Goal: Task Accomplishment & Management: Complete application form

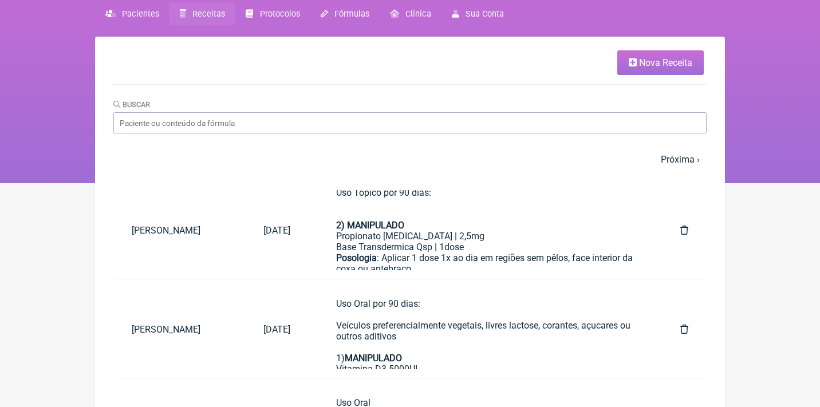
scroll to position [45, 0]
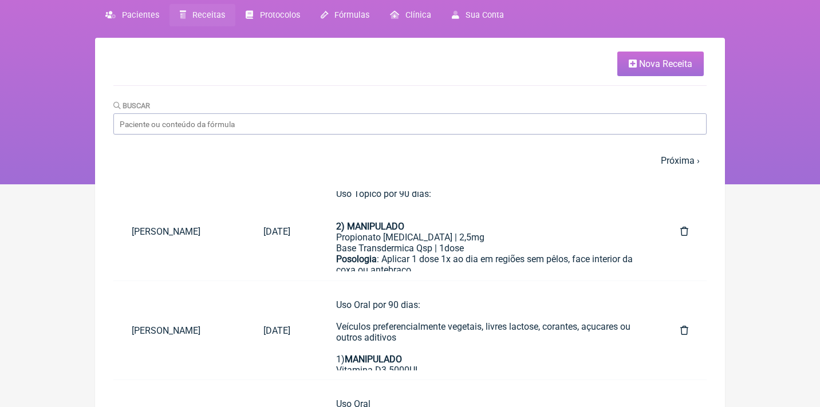
click at [652, 70] on link "Nova Receita" at bounding box center [660, 64] width 86 height 25
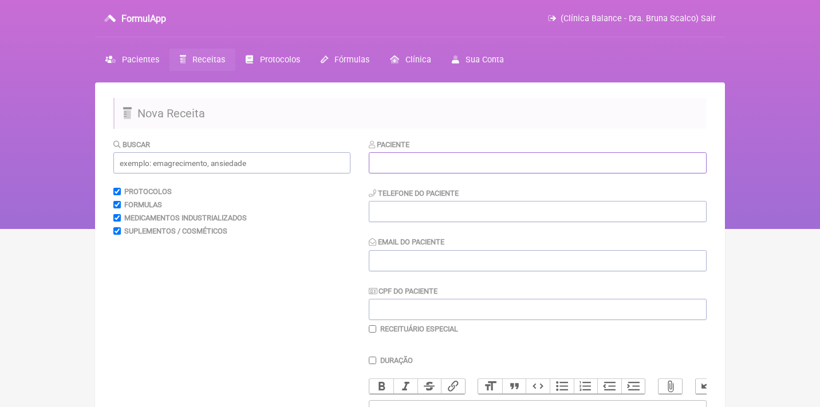
paste input "[PERSON_NAME]"
type input "[PERSON_NAME]"
click at [385, 301] on input "CPF do Paciente" at bounding box center [538, 309] width 338 height 21
paste input "066.442.679-47"
type input "066.442.679-47"
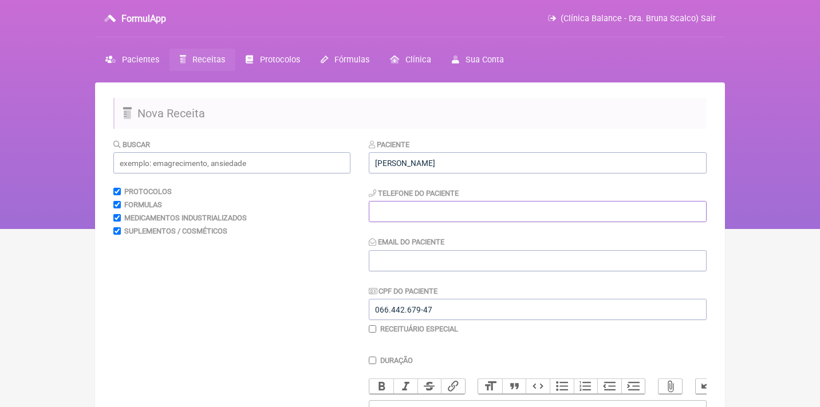
click at [398, 202] on input "tel" at bounding box center [538, 211] width 338 height 21
paste input "[DOMAIN_NAME][EMAIL_ADDRESS][DOMAIN_NAME]"
type input "[DOMAIN_NAME][EMAIL_ADDRESS][DOMAIN_NAME]"
click at [414, 215] on input "tel" at bounding box center [538, 211] width 338 height 21
paste input "[PHONE_NUMBER]"
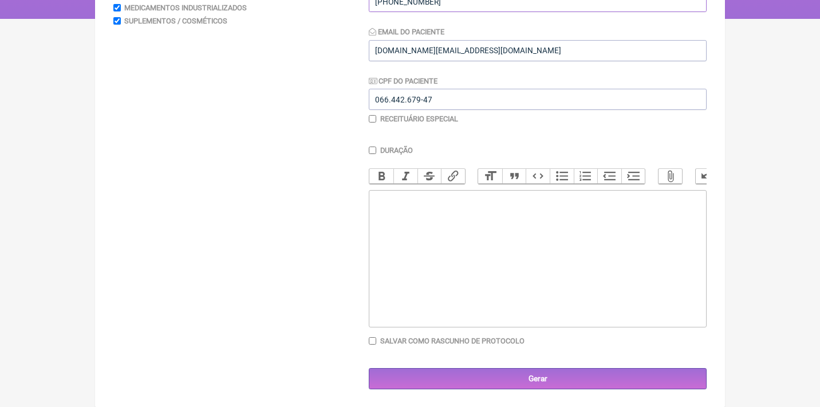
scroll to position [210, 0]
type input "[PHONE_NUMBER]"
click at [506, 205] on trix-editor at bounding box center [538, 259] width 338 height 137
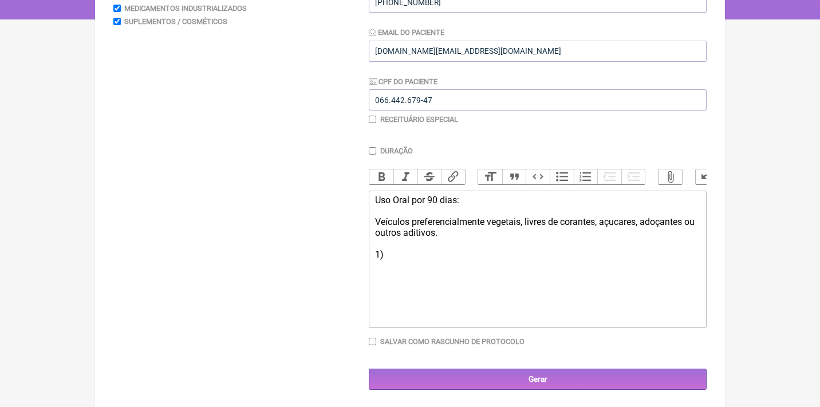
type trix-editor "<div>Uso Oral por 90 dias:<br><br>Veículos preferencialmente vegetais, livres d…"
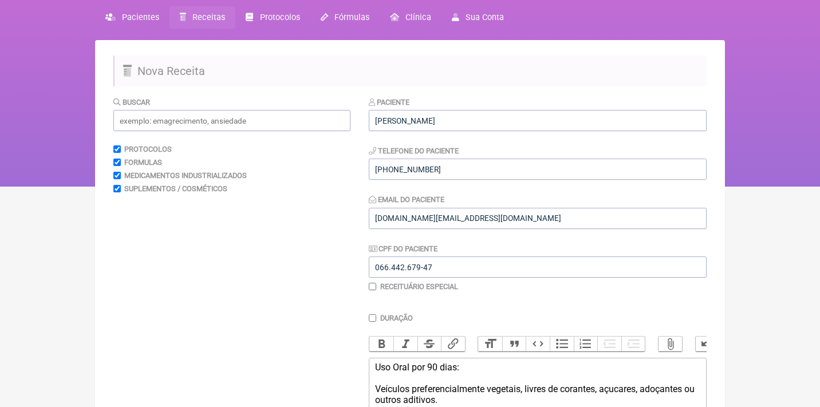
scroll to position [41, 0]
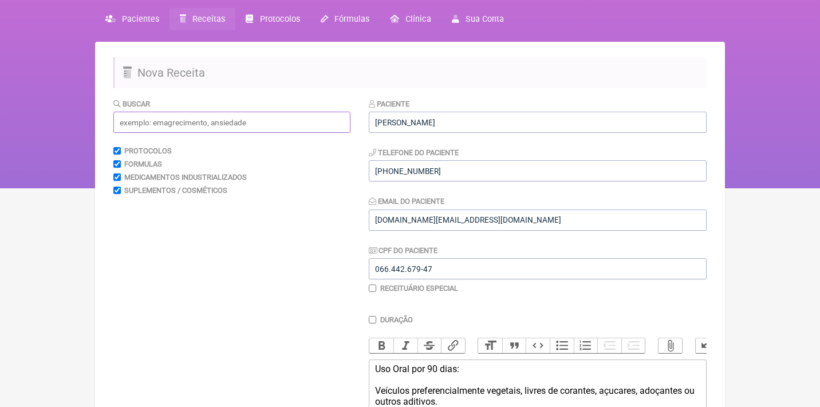
click at [211, 124] on input "text" at bounding box center [231, 122] width 237 height 21
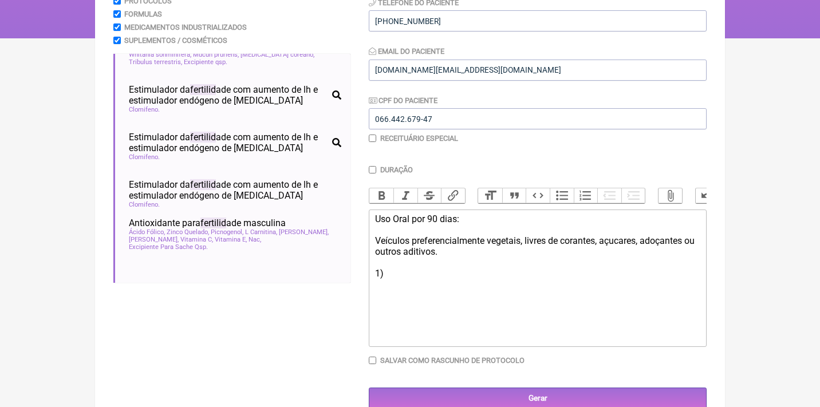
scroll to position [87, 0]
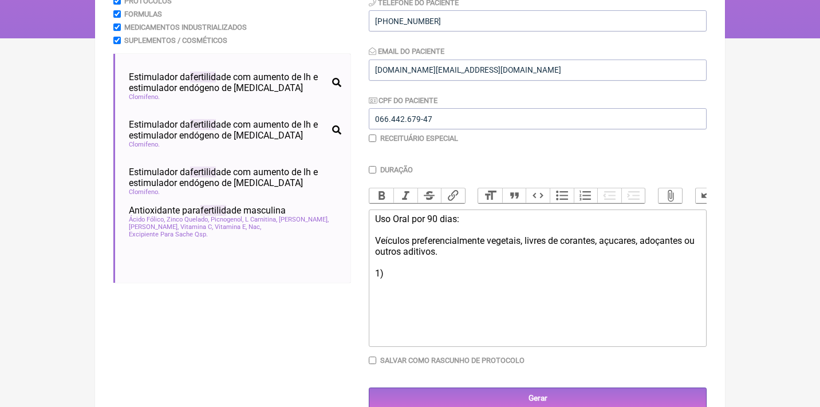
type input "FERTILID"
click at [411, 268] on div "Uso Oral por 90 dias: Veículos preferencialmente vegetais, livres de corantes, …" at bounding box center [537, 246] width 325 height 65
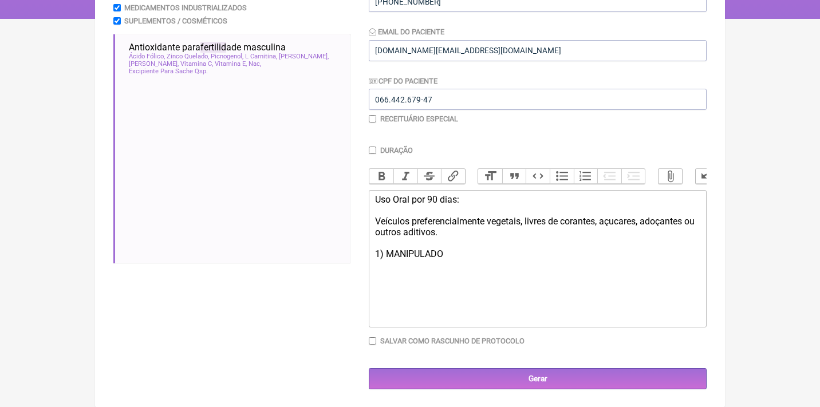
scroll to position [210, 0]
click at [383, 267] on div "Uso Oral por 90 dias: Veículos preferencialmente vegetais, livres de corantes, …" at bounding box center [537, 244] width 325 height 98
click at [382, 279] on div "Uso Oral por 90 dias: Veículos preferencialmente vegetais, livres de corantes, …" at bounding box center [537, 244] width 325 height 98
type trix-editor "<div>Uso Oral por 90 dias:<br><br>Veículos preferencialmente vegetais, livres d…"
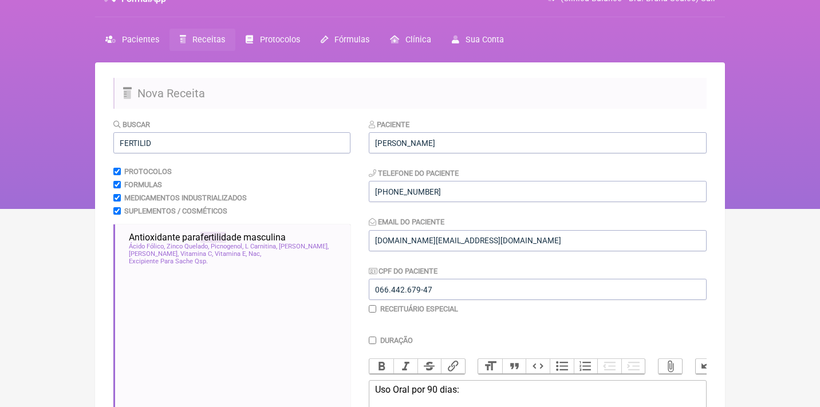
scroll to position [15, 0]
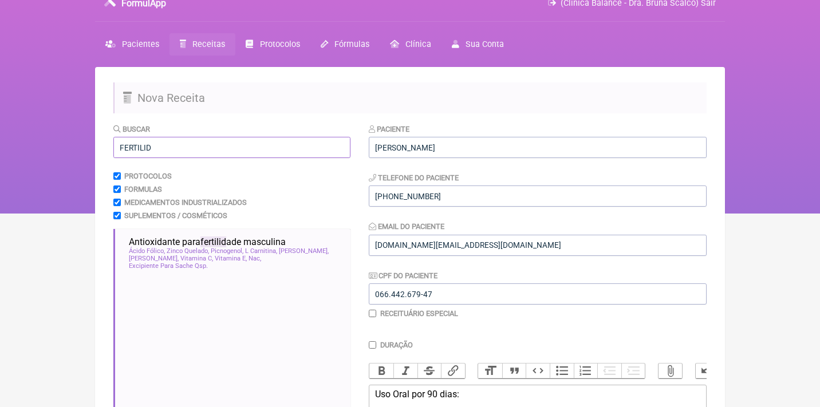
drag, startPoint x: 175, startPoint y: 145, endPoint x: 64, endPoint y: 139, distance: 110.7
click at [64, 139] on div "FormulApp (Clínica Balance - Dra. Bruna Scalco) Sair [GEOGRAPHIC_DATA] Receitas…" at bounding box center [410, 99] width 820 height 229
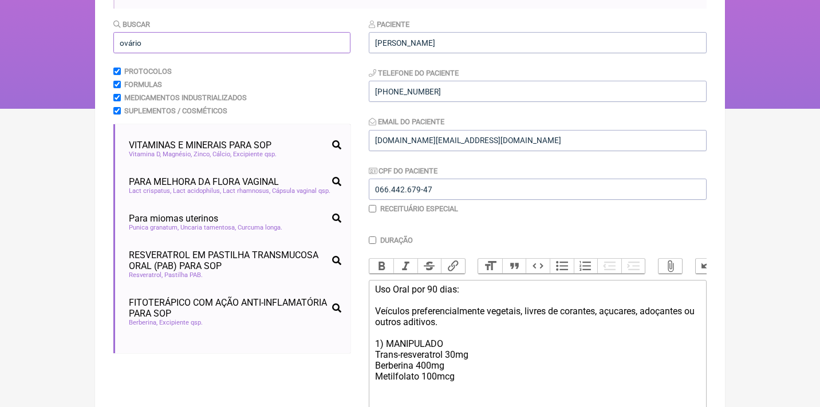
scroll to position [356, 0]
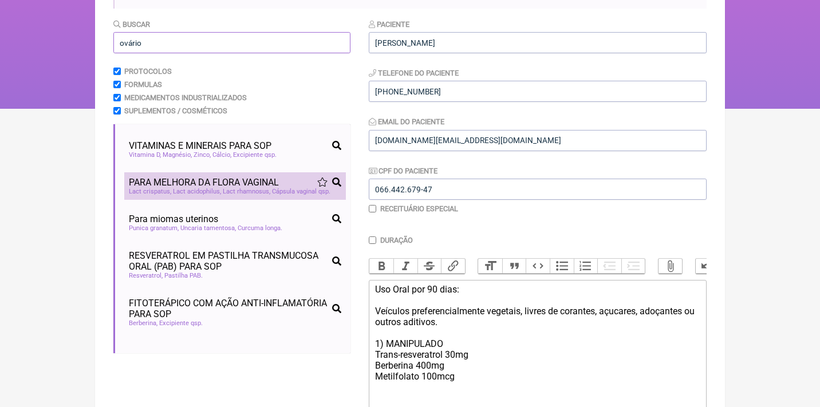
type input "ovário"
click at [195, 189] on div "Lact crispatus Lact acidophilus Lact rhamnosus Cápsula vaginal qsp" at bounding box center [235, 191] width 212 height 7
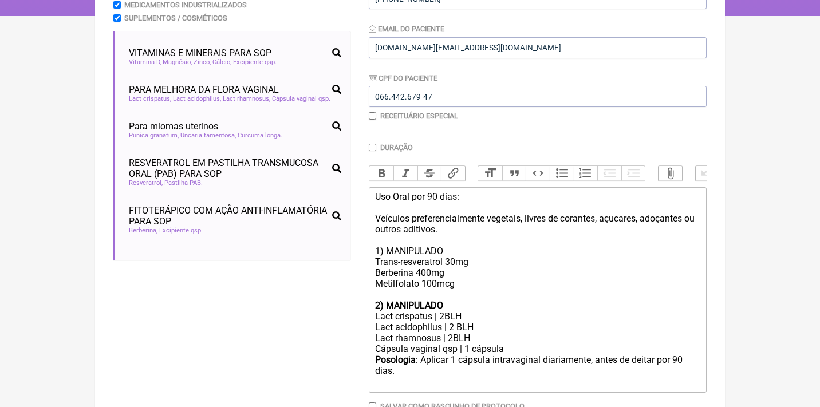
scroll to position [215, 0]
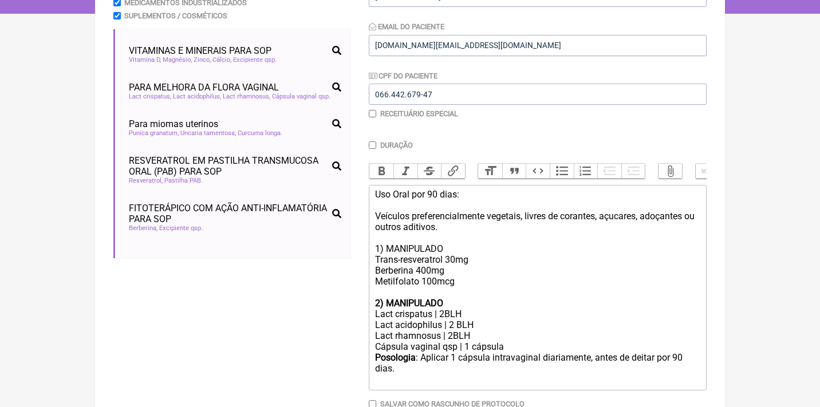
click at [465, 277] on div "Uso Oral por 90 dias: Veículos preferencialmente vegetais, livres de corantes, …" at bounding box center [537, 243] width 325 height 109
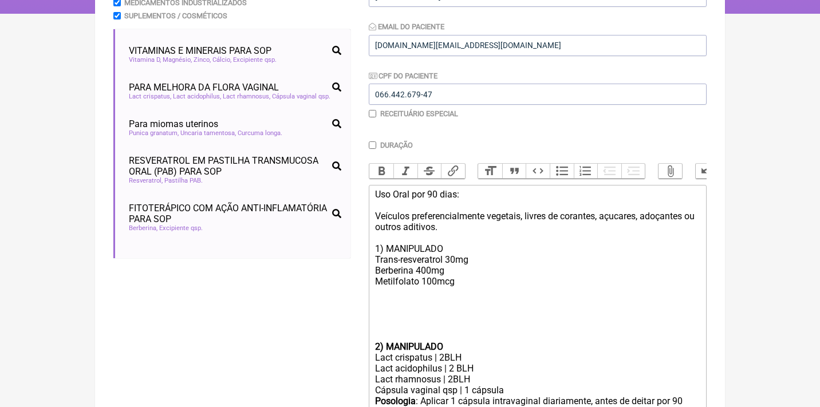
click at [377, 322] on div "Uso Oral por 90 dias: Veículos preferencialmente vegetais, livres de corantes, …" at bounding box center [537, 265] width 325 height 152
click at [403, 241] on div "Uso Oral por 90 dias: Veículos preferencialmente vegetais, livres de corantes, …" at bounding box center [537, 265] width 325 height 152
click at [382, 170] on button "Bold" at bounding box center [381, 171] width 24 height 15
click at [450, 298] on div "Uso Oral por 90 dias: Veículos preferencialmente vegetais, livres de corantes, …" at bounding box center [537, 265] width 325 height 152
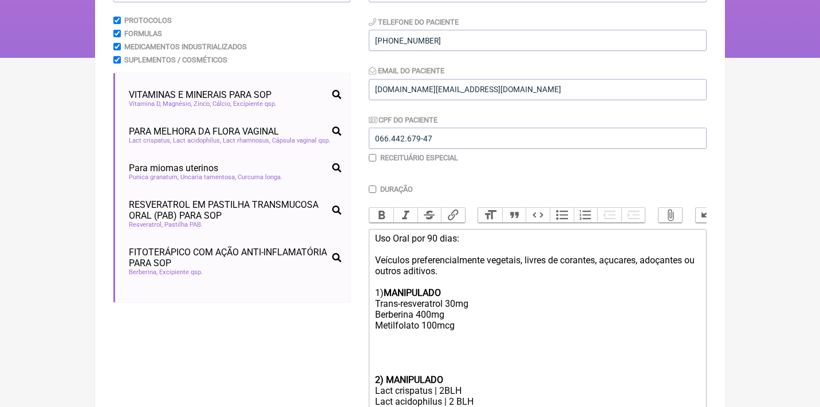
scroll to position [160, 0]
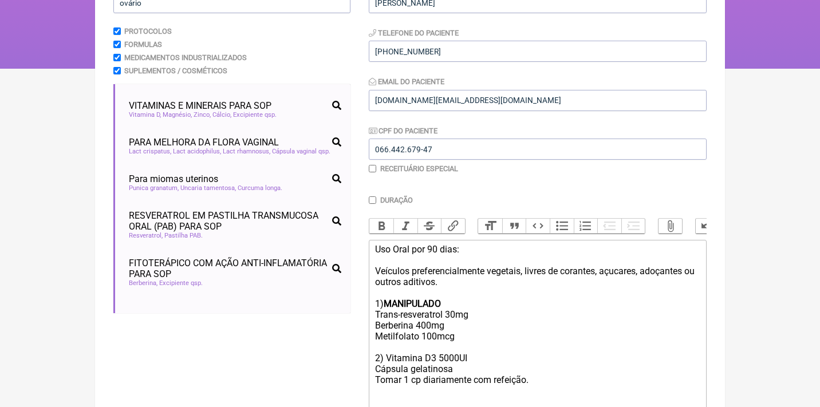
click at [463, 360] on div "Uso Oral por 90 dias: Veículos preferencialmente vegetais, livres de corantes, …" at bounding box center [537, 331] width 325 height 174
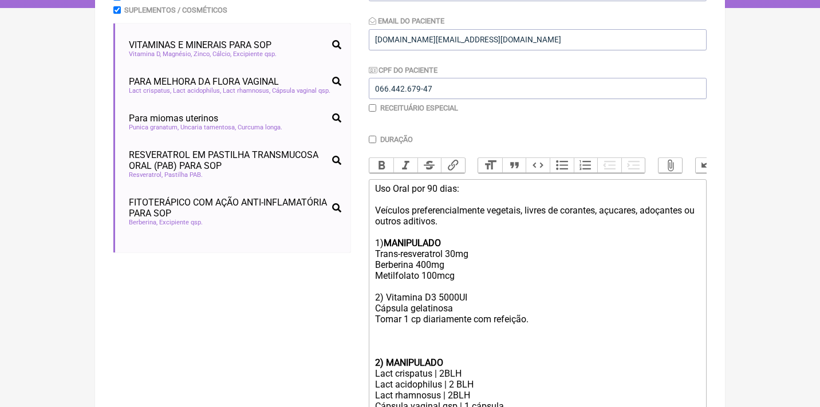
click at [553, 312] on div "Uso Oral por 90 dias: Veículos preferencialmente vegetais, livres de corantes, …" at bounding box center [537, 270] width 325 height 174
click at [488, 272] on div "Uso Oral por 90 dias: Veículos preferencialmente vegetais, livres de corantes, …" at bounding box center [537, 270] width 325 height 174
click at [476, 289] on div "Uso Oral por 90 dias: Veículos preferencialmente vegetais, livres de corantes, …" at bounding box center [537, 270] width 325 height 174
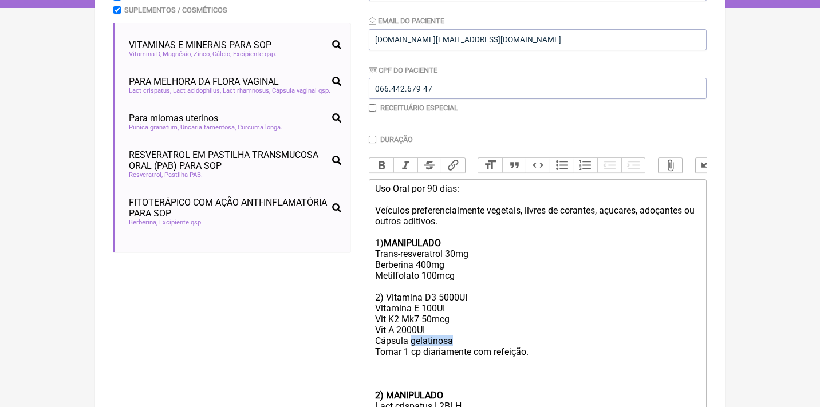
drag, startPoint x: 466, startPoint y: 330, endPoint x: 411, endPoint y: 329, distance: 55.0
click at [412, 332] on div "Uso Oral por 90 dias: Veículos preferencialmente vegetais, livres de corantes, …" at bounding box center [537, 286] width 325 height 207
click at [414, 345] on div "Uso Oral por 90 dias: Veículos preferencialmente vegetais, livres de corantes, …" at bounding box center [537, 286] width 325 height 207
click at [403, 242] on strong "MANIPULADO" at bounding box center [412, 243] width 57 height 11
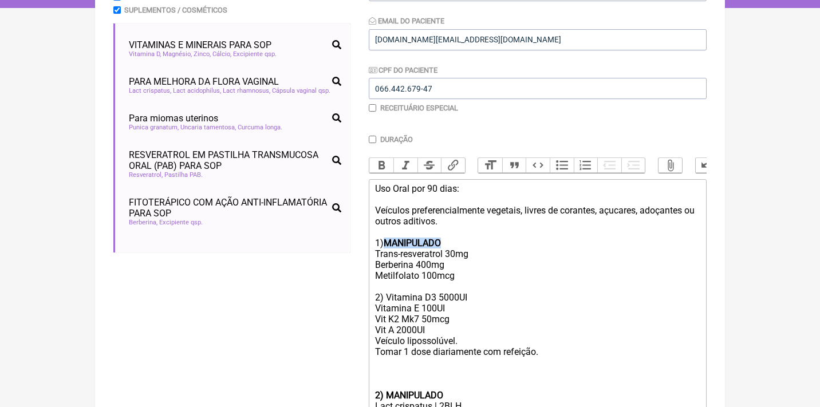
click at [403, 242] on strong "MANIPULADO" at bounding box center [412, 243] width 57 height 11
copy strong "MANIPULADO"
click at [388, 289] on div "Uso Oral por 90 dias: Veículos preferencialmente vegetais, livres de corantes, …" at bounding box center [537, 286] width 325 height 207
paste trix-editor "<strong>MANIPULADO</strong>"
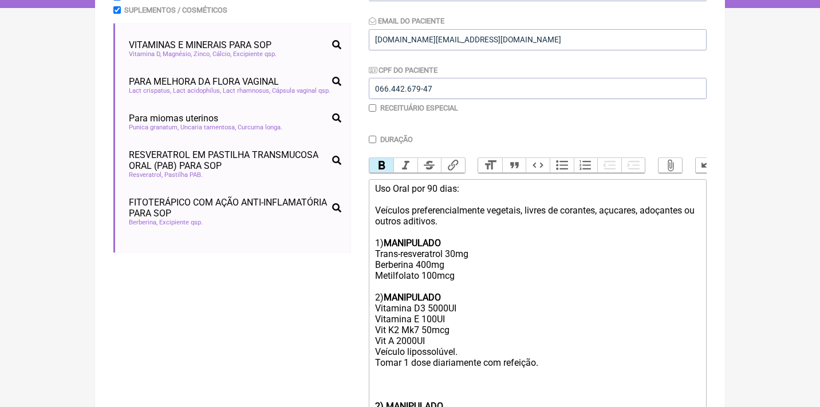
click at [375, 267] on div "Uso Oral por 90 dias: Veículos preferencialmente vegetais, livres de corantes, …" at bounding box center [537, 292] width 325 height 218
click at [376, 352] on div "Uso Oral por 90 dias: Veículos preferencialmente vegetais, livres de corantes, …" at bounding box center [537, 292] width 325 height 218
click at [568, 358] on div "Uso Oral por 90 dias: Veículos preferencialmente vegetais, livres de corantes, …" at bounding box center [537, 292] width 325 height 218
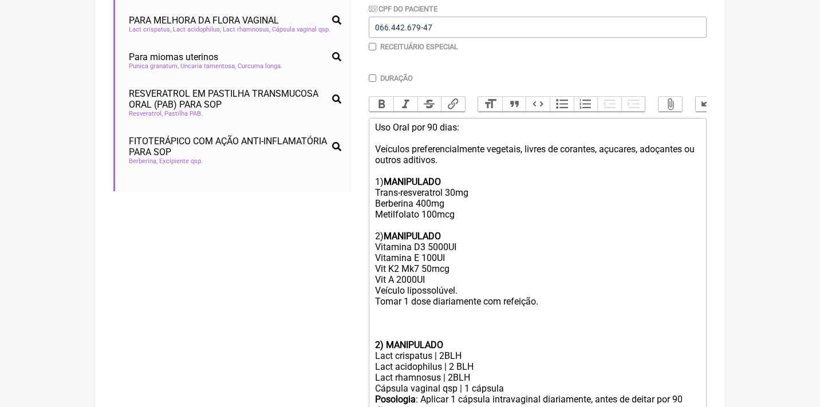
scroll to position [285, 0]
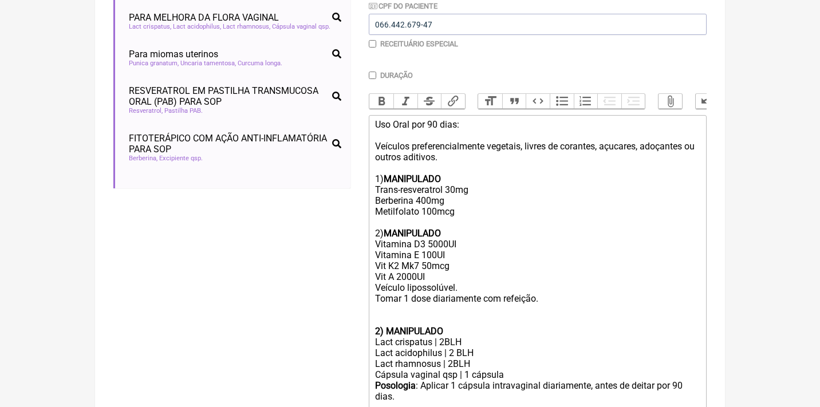
click at [381, 311] on div "Uso Oral por 90 dias: Veículos preferencialmente vegetais, livres de corantes, …" at bounding box center [537, 222] width 325 height 207
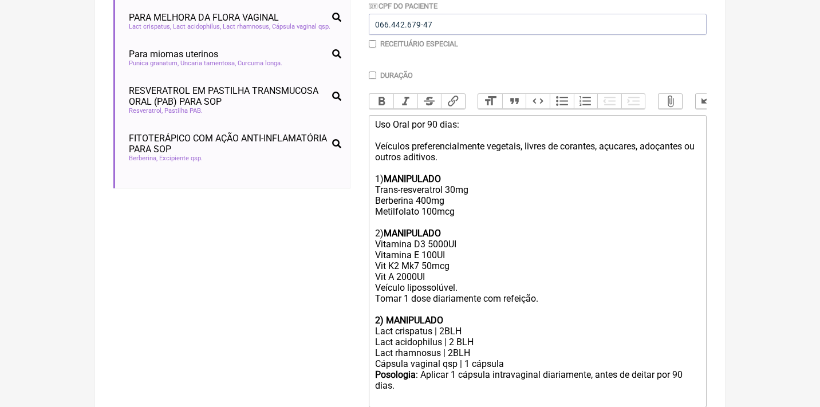
click at [376, 315] on strong "2) MANIPULADO" at bounding box center [409, 320] width 68 height 11
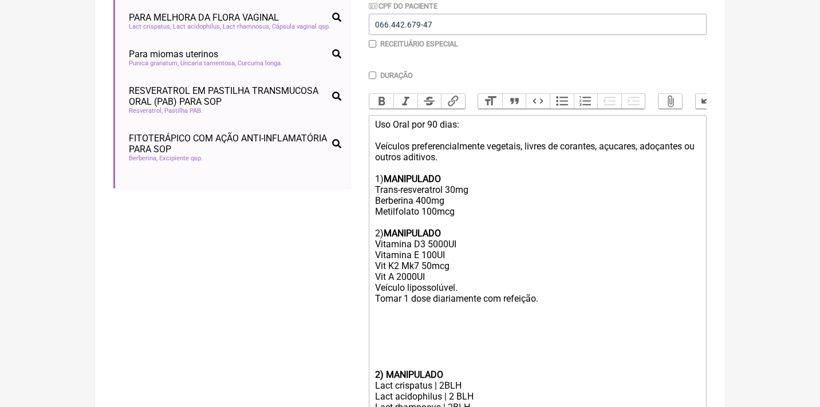
click at [467, 201] on div "Uso Oral por 90 dias: Veículos preferencialmente vegetais, livres de corantes, …" at bounding box center [537, 217] width 325 height 196
type trix-editor "<div>Uso Oral por 90 dias:<br><br>Veículos preferencialmente vegetais, livres d…"
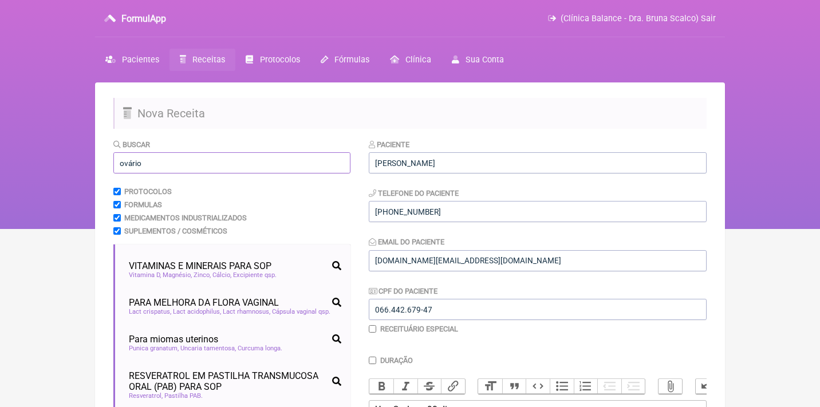
scroll to position [0, 0]
drag, startPoint x: 199, startPoint y: 171, endPoint x: 120, endPoint y: 164, distance: 80.0
click at [120, 164] on input "ovário" at bounding box center [231, 162] width 237 height 21
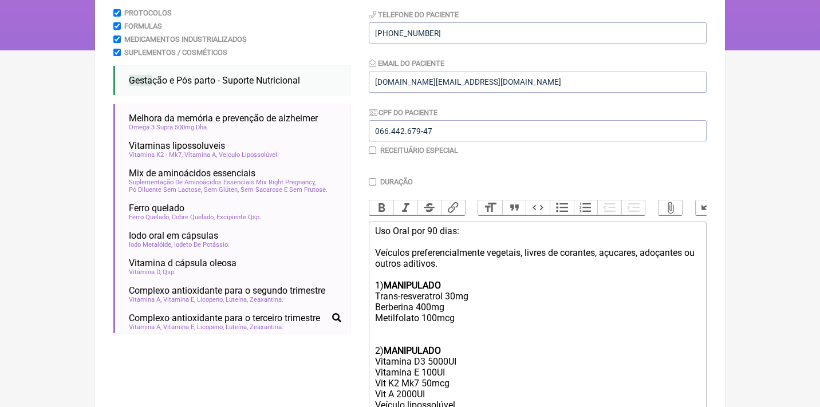
scroll to position [172, 0]
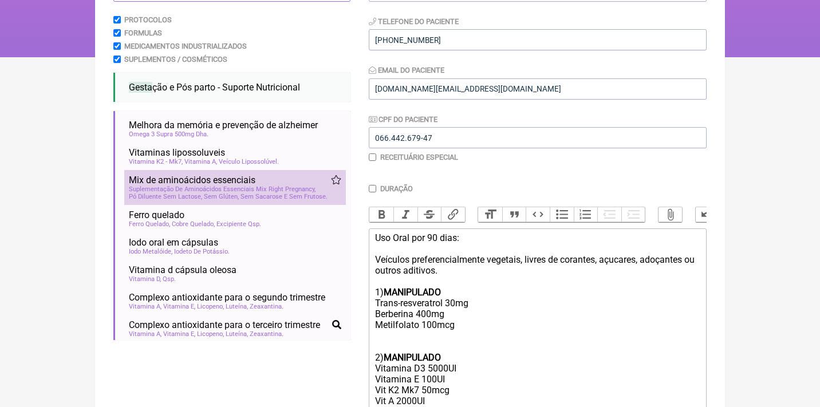
type input "gesta"
click at [249, 186] on span "Suplementação De Aminoácidos Essenciais Mix Right Pregnancy" at bounding box center [222, 189] width 187 height 7
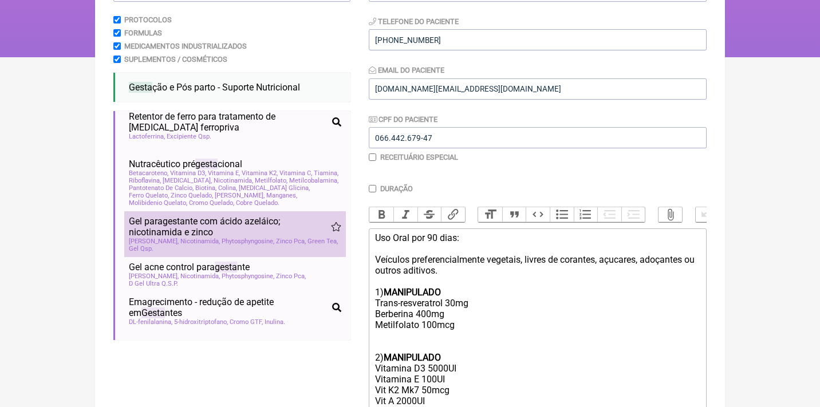
scroll to position [678, 0]
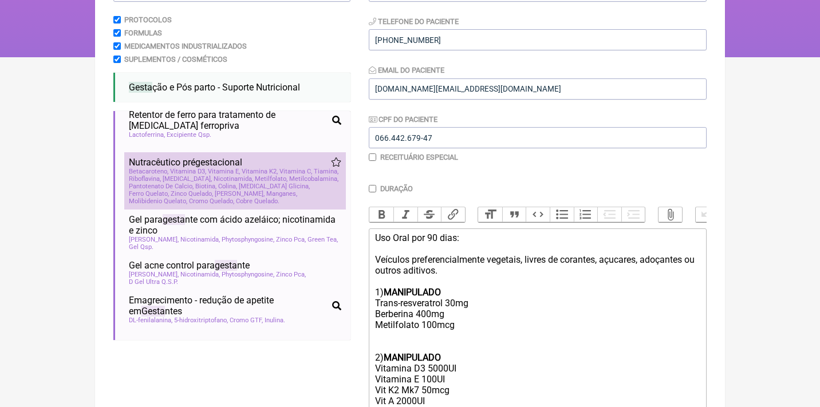
click at [278, 175] on span "Metilfolato" at bounding box center [271, 178] width 33 height 7
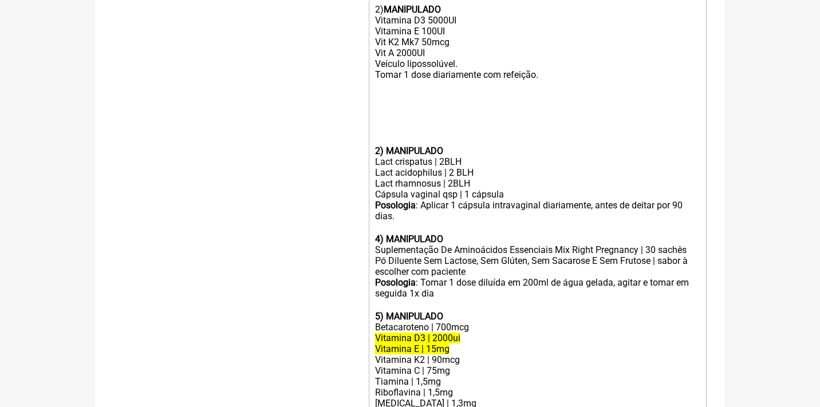
scroll to position [519, 0]
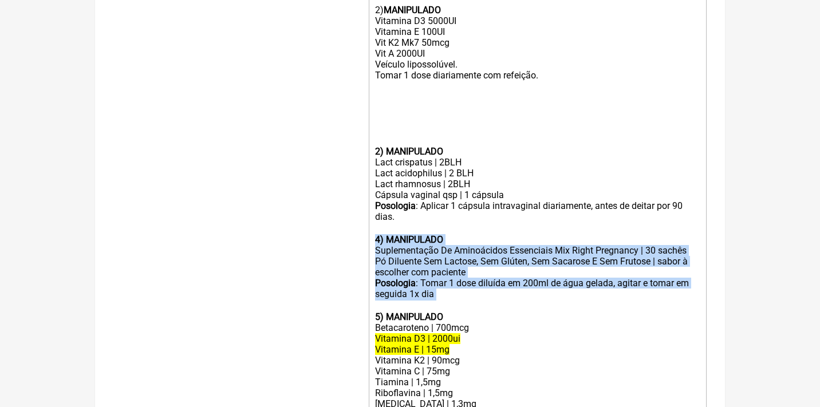
drag, startPoint x: 461, startPoint y: 268, endPoint x: 373, endPoint y: 217, distance: 101.4
click at [373, 218] on trix-editor "Uso Oral por 90 dias: Veículos preferencialmente vegetais, livres de corantes, …" at bounding box center [538, 235] width 338 height 708
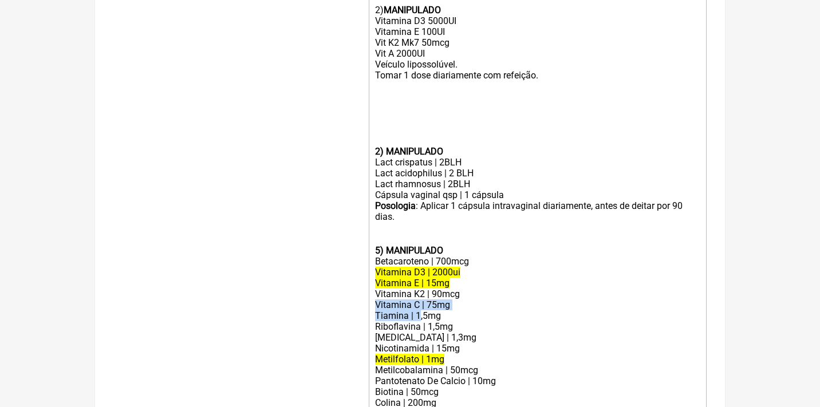
drag, startPoint x: 373, startPoint y: 276, endPoint x: 419, endPoint y: 287, distance: 47.8
click at [419, 290] on trix-editor "Uso Oral por 90 dias: Veículos preferencialmente vegetais, livres de corantes, …" at bounding box center [538, 202] width 338 height 642
click at [454, 354] on div "Metilfolato | 1mg" at bounding box center [537, 359] width 325 height 11
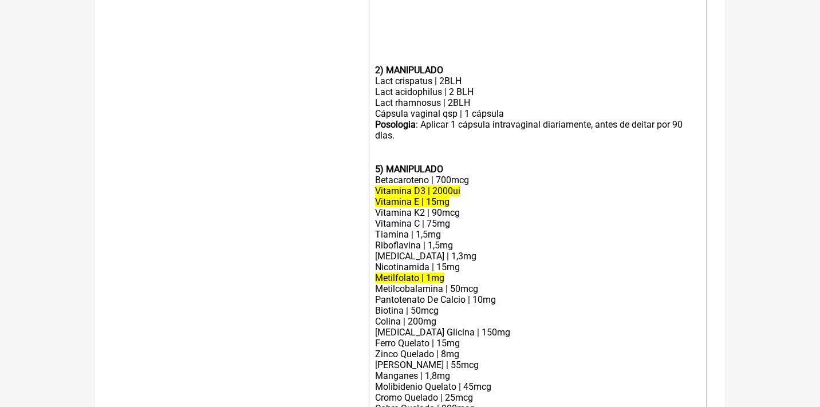
scroll to position [602, 0]
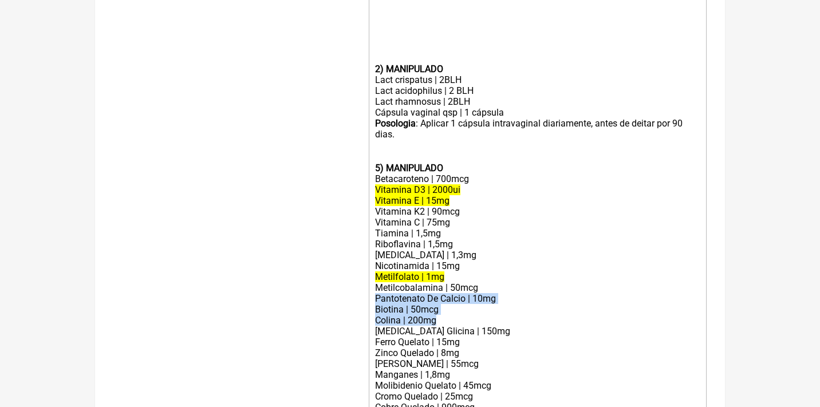
drag, startPoint x: 375, startPoint y: 270, endPoint x: 459, endPoint y: 295, distance: 87.7
click at [459, 295] on trix-editor "Uso Oral por 90 dias: Veículos preferencialmente vegetais, livres de corantes, …" at bounding box center [538, 119] width 338 height 642
copy trix-editor "Pantotenato De Calcio | 10mg Biotina | 50mcg Colina | 200mg"
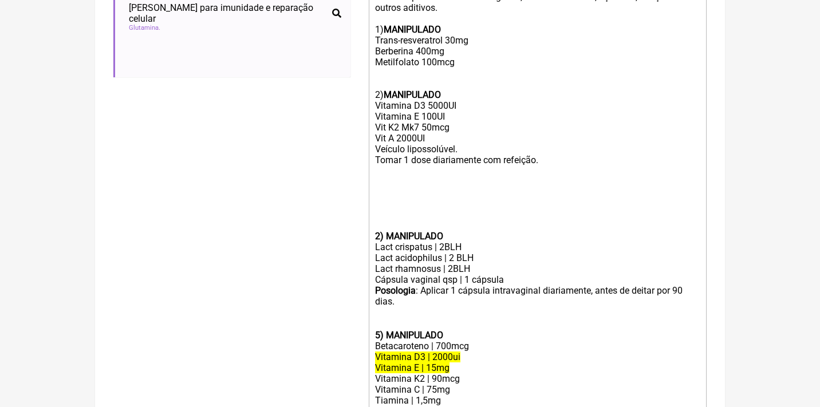
scroll to position [437, 0]
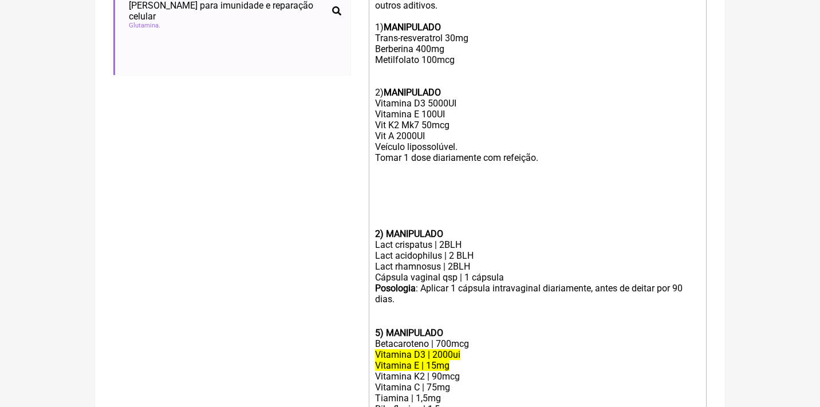
click at [474, 53] on div "Uso Oral por 90 dias: Veículos preferencialmente vegetais, livres de corantes, …" at bounding box center [537, 70] width 325 height 207
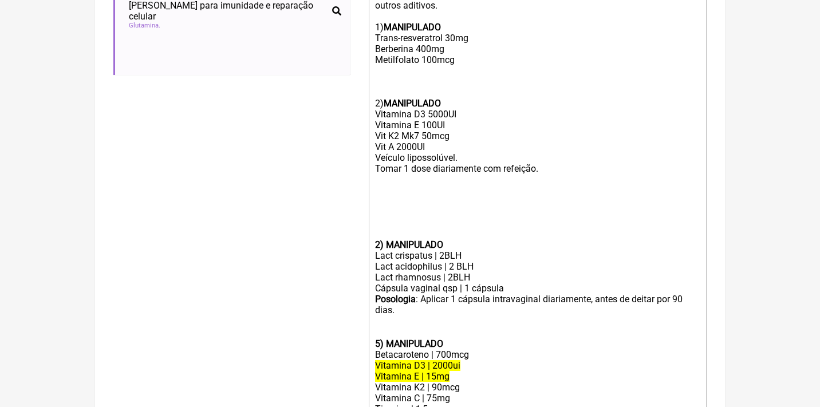
paste trix-editor "Pantotenato De Calcio | 10mg</div><div>Biotina | 50mcg</div><div>Colina | 200mg…"
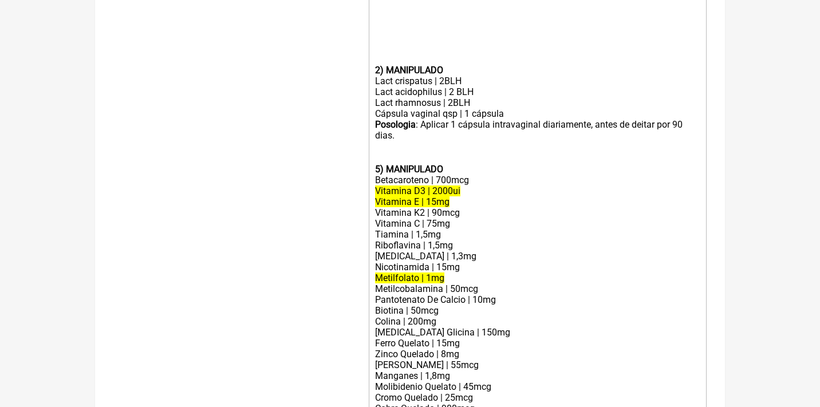
scroll to position [640, 0]
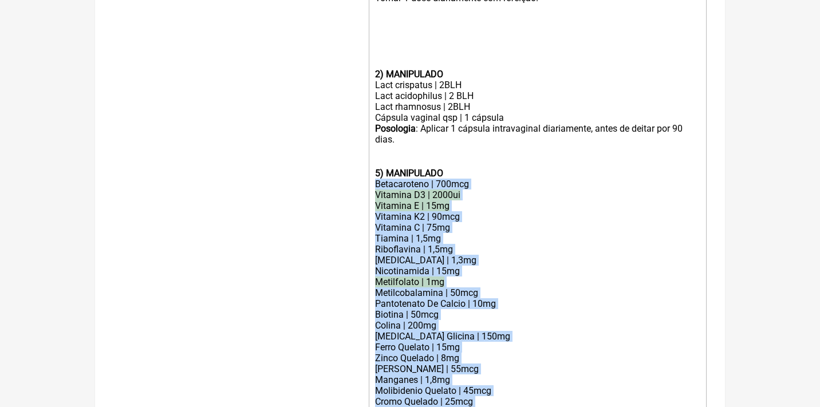
drag, startPoint x: 607, startPoint y: 388, endPoint x: 360, endPoint y: 154, distance: 339.9
click at [364, 155] on form "Buscar gesta Protocolos Formulas Medicamentos Industrializados Suplementos / Co…" at bounding box center [409, 2] width 593 height 1009
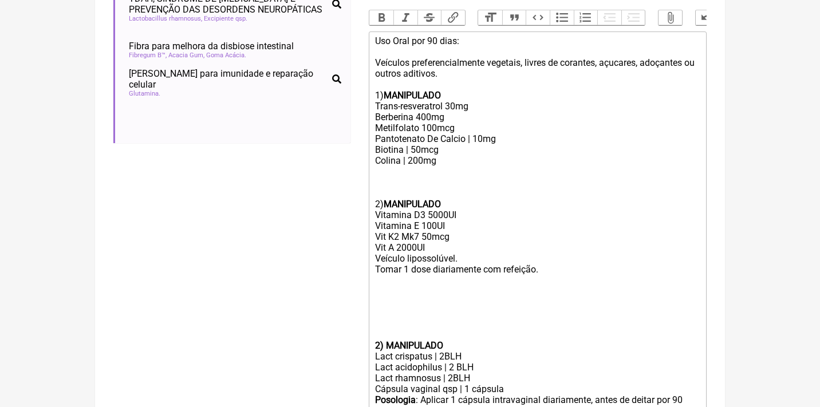
scroll to position [361, 0]
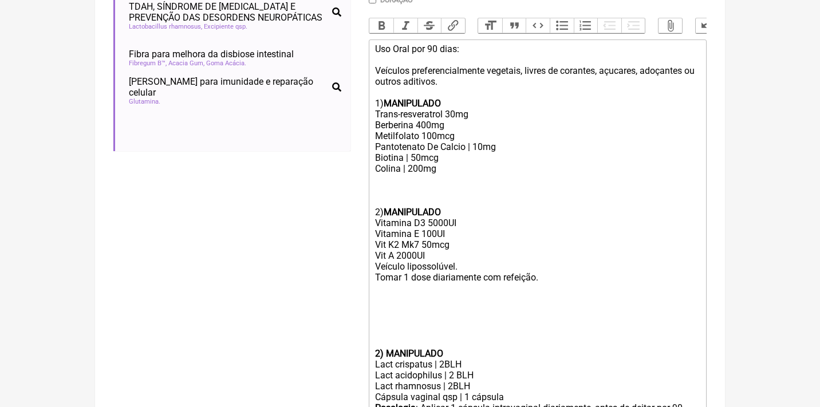
click at [458, 174] on div "2) MANIPULADO Vitamina D3 5000UI Vitamina E 100UI Vit K2 Mk7 50mcg Vit A 2000UI…" at bounding box center [537, 234] width 325 height 120
click at [448, 121] on div "Uso Oral por 90 dias: Veículos preferencialmente vegetais, livres de corantes, …" at bounding box center [537, 98] width 325 height 109
click at [458, 125] on div "Uso Oral por 90 dias: Veículos preferencialmente vegetais, livres de corantes, …" at bounding box center [537, 98] width 325 height 109
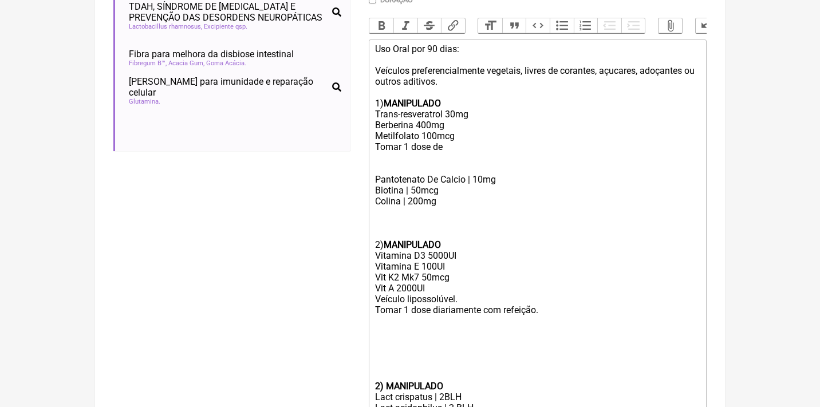
click at [464, 127] on div "Uso Oral por 90 dias: Veículos preferencialmente vegetais, livres de corantes, …" at bounding box center [537, 114] width 325 height 141
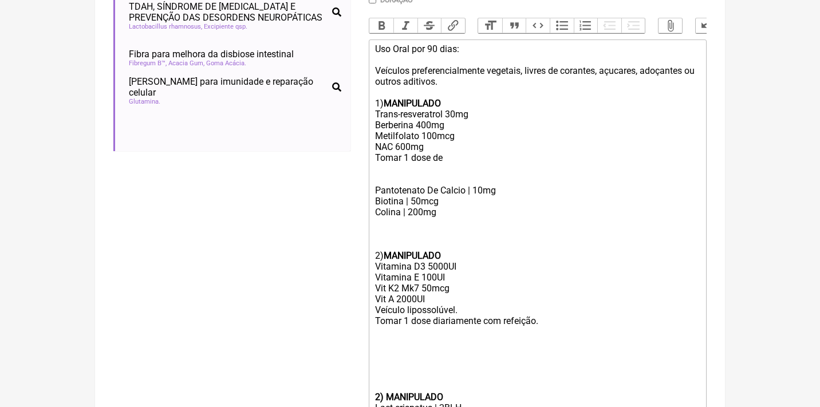
click at [455, 150] on div "Uso Oral por 90 dias: Veículos preferencialmente vegetais, livres de corantes, …" at bounding box center [537, 120] width 325 height 152
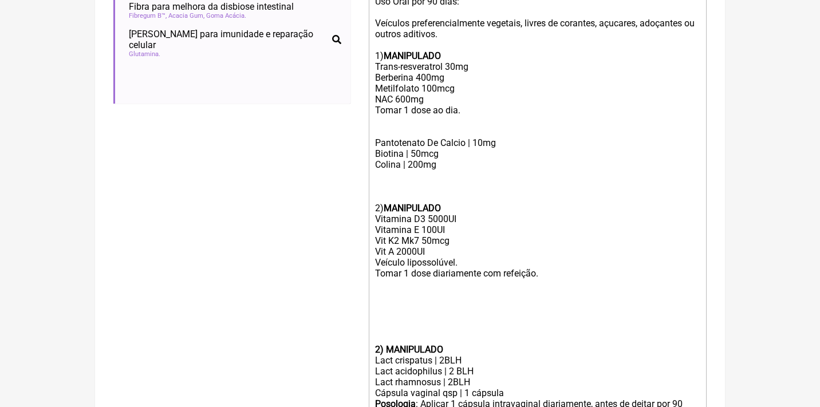
scroll to position [411, 0]
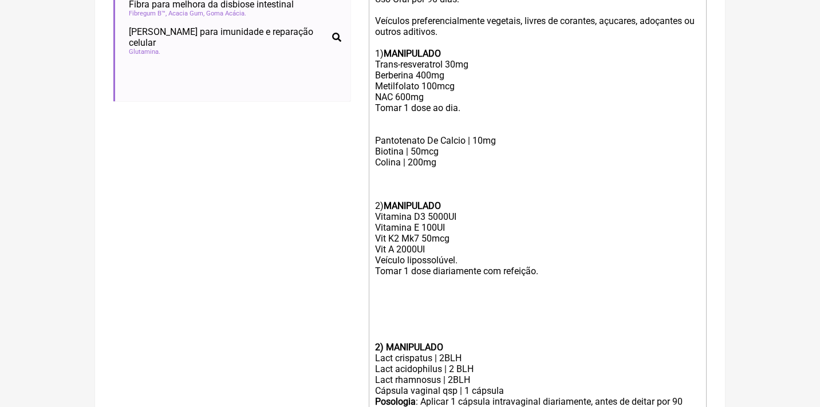
click at [375, 134] on div "Uso Oral por 90 dias: Veículos preferencialmente vegetais, livres de corantes, …" at bounding box center [537, 70] width 325 height 152
click at [368, 119] on form "Buscar gesta Protocolos Formulas Medicamentos Industrializados Suplementos / Co…" at bounding box center [409, 123] width 593 height 790
click at [375, 119] on div "Uso Oral por 90 dias: Veículos preferencialmente vegetais, livres de corantes, …" at bounding box center [537, 70] width 325 height 152
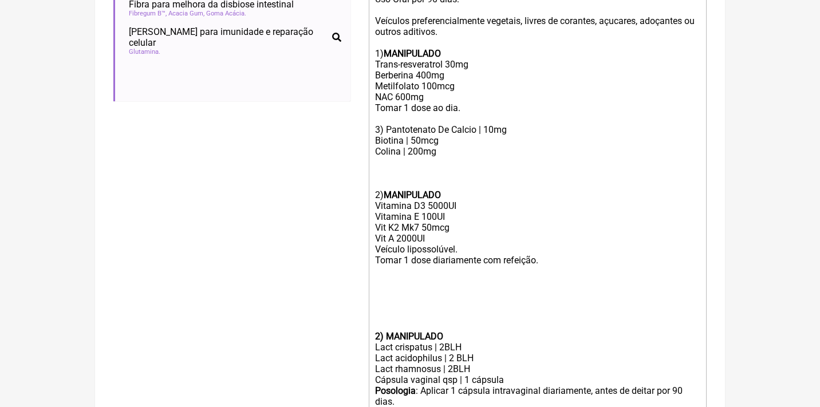
click at [416, 50] on strong "MANIPULADO" at bounding box center [412, 53] width 57 height 11
copy strong "MANIPULADO"
click at [385, 120] on div "Uso Oral por 90 dias: Veículos preferencialmente vegetais, livres de corantes, …" at bounding box center [537, 64] width 325 height 141
paste trix-editor "<strong>MANIPULADO</strong>"
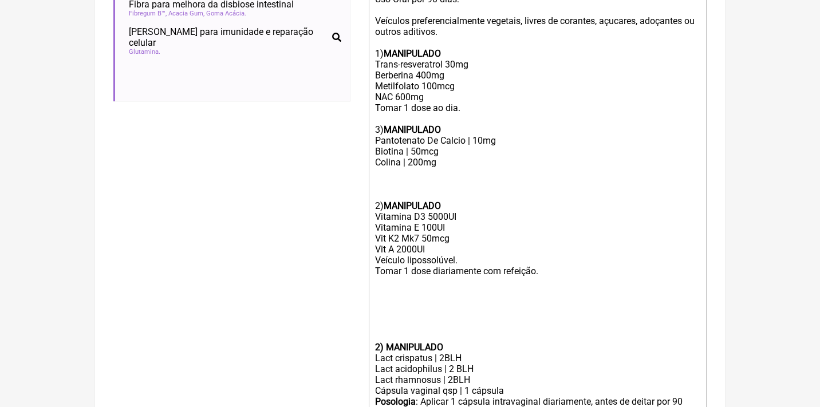
click at [381, 123] on div "Uso Oral por 90 dias: Veículos preferencialmente vegetais, livres de corantes, …" at bounding box center [537, 70] width 325 height 152
click at [451, 157] on div "Colina | 200mg" at bounding box center [537, 162] width 325 height 11
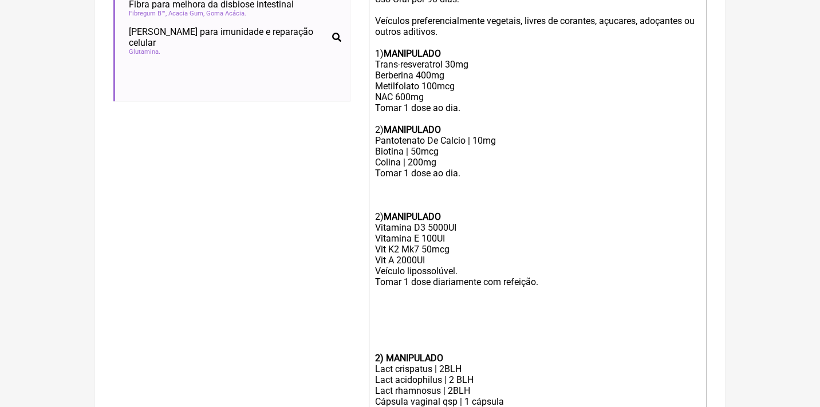
click at [411, 185] on div "2) MANIPULADO Vitamina D3 5000UI Vitamina E 100UI Vit K2 Mk7 50mcg Vit A 2000UI…" at bounding box center [537, 239] width 325 height 120
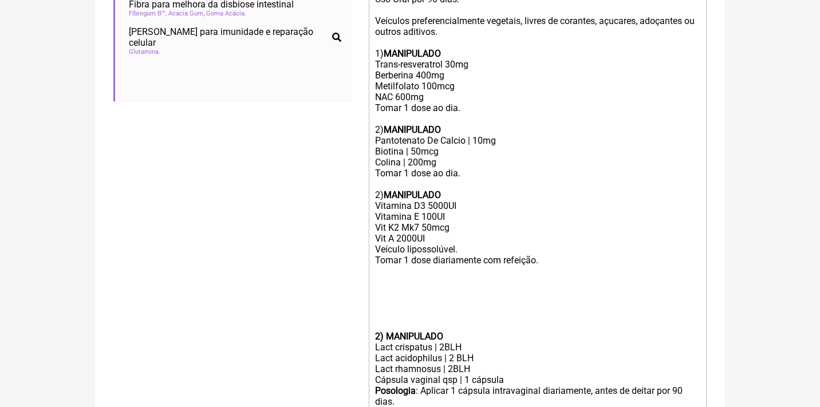
click at [380, 185] on div "2) MANIPULADO Vitamina D3 5000UI Vitamina E 100UI Vit K2 Mk7 50mcg Vit A 2000UI…" at bounding box center [537, 228] width 325 height 98
type trix-editor "<div>Uso Oral por 90 dias:<br><br>Veículos preferencialmente vegetais, livres d…"
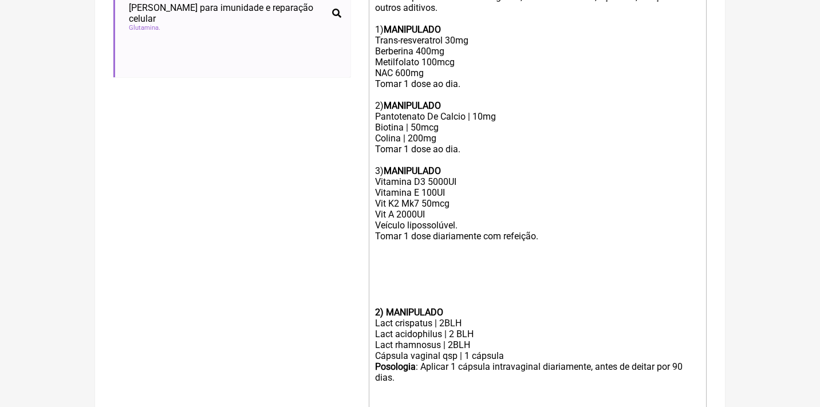
scroll to position [431, 0]
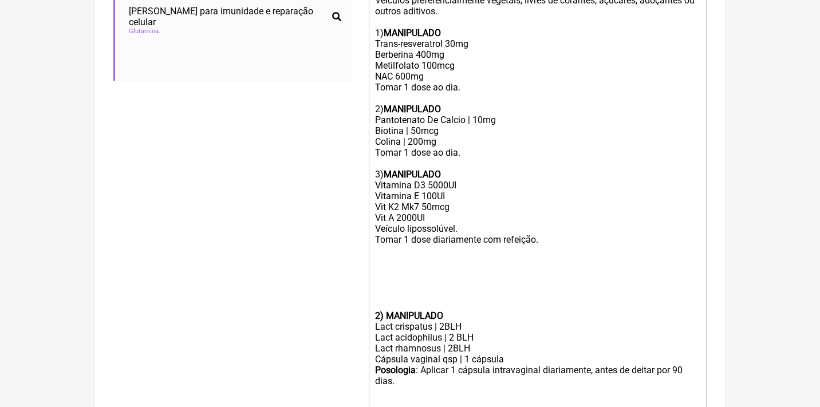
click at [377, 256] on div "2) MANIPULADO" at bounding box center [537, 288] width 325 height 65
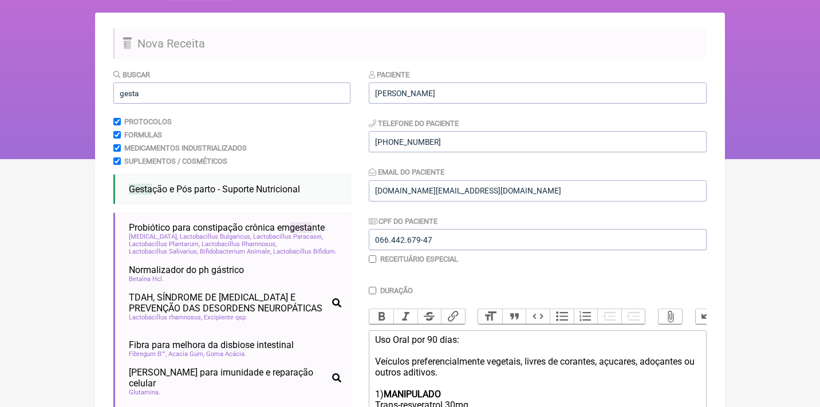
scroll to position [64, 0]
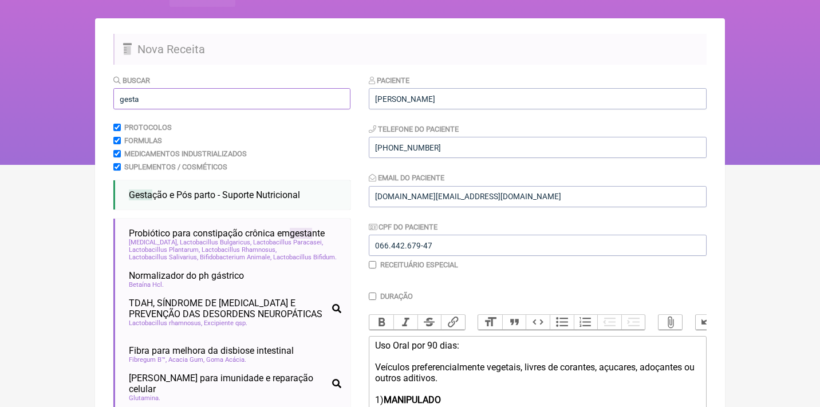
drag, startPoint x: 155, startPoint y: 99, endPoint x: 84, endPoint y: 96, distance: 71.6
click at [84, 97] on div "FormulApp (Clínica Balance - Dra. Bruna Scalco) Sair [GEOGRAPHIC_DATA] Receitas…" at bounding box center [410, 50] width 820 height 229
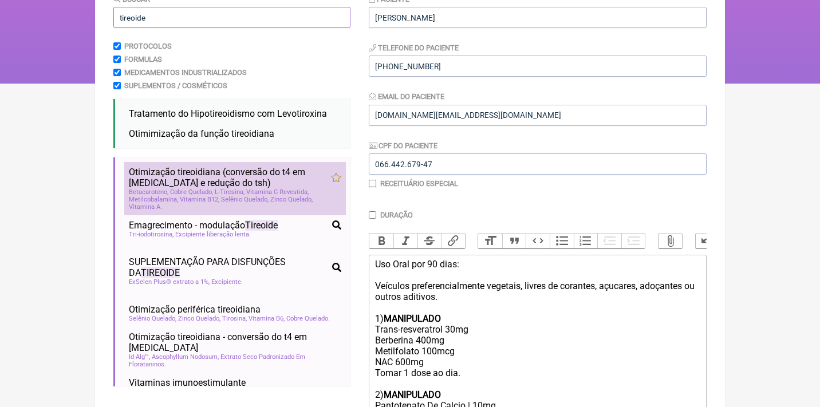
scroll to position [0, 0]
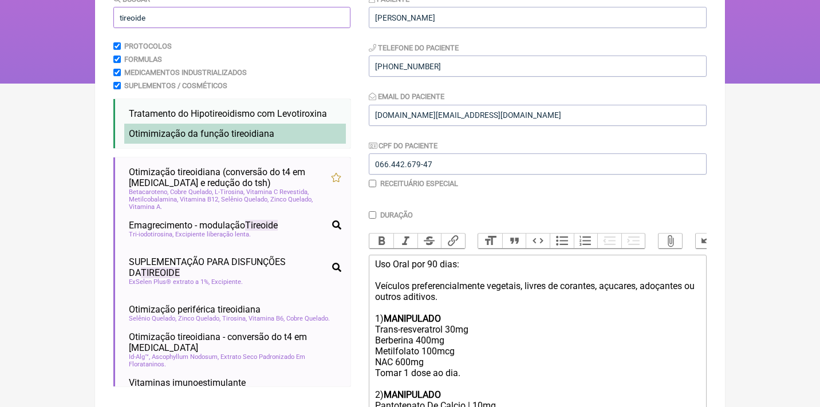
type input "tireoide"
click at [222, 131] on span "Otimimização da função tireoidiana" at bounding box center [201, 133] width 145 height 11
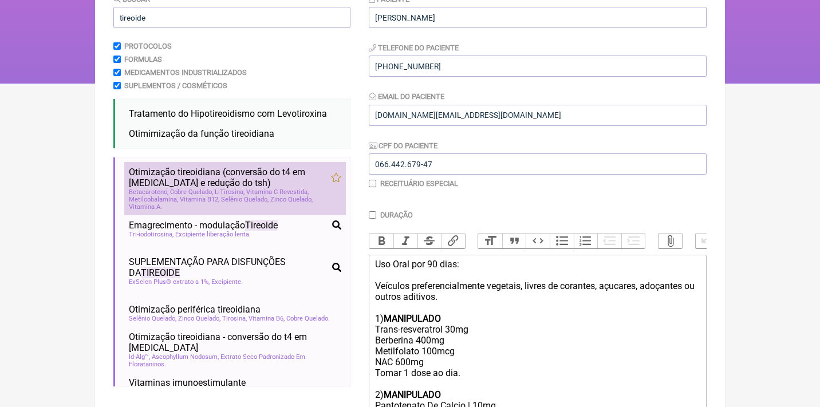
click at [165, 196] on span "Metilcobalamina, Vitamina B12" at bounding box center [174, 199] width 90 height 7
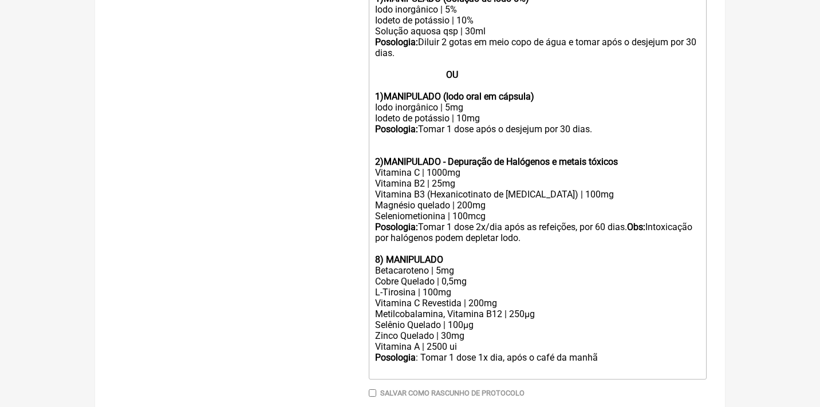
scroll to position [978, 0]
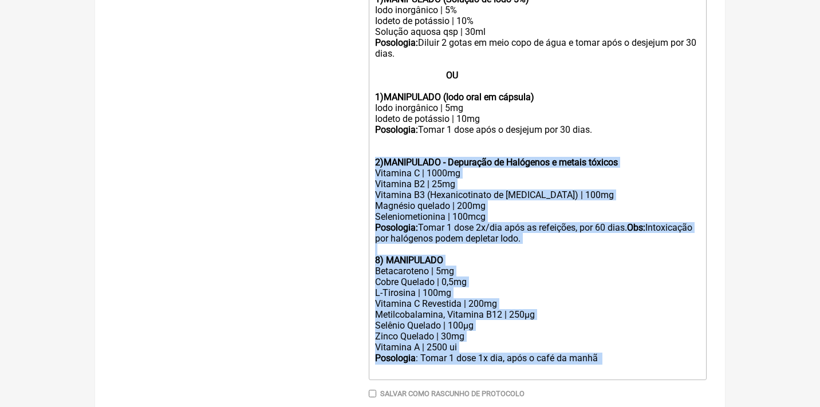
drag, startPoint x: 375, startPoint y: 124, endPoint x: 646, endPoint y: 316, distance: 332.3
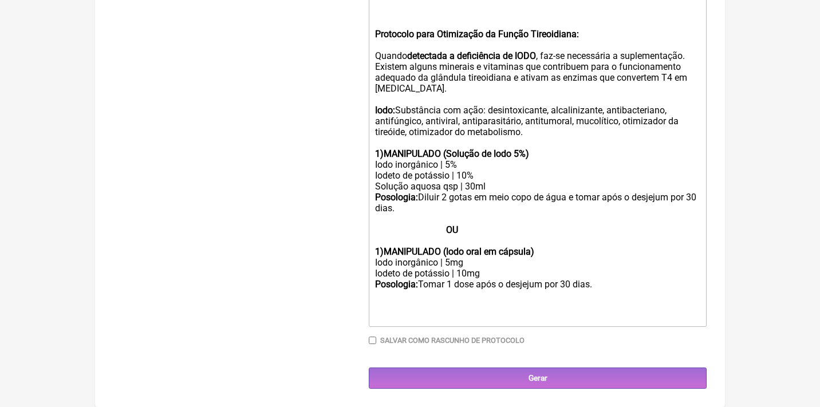
scroll to position [771, 0]
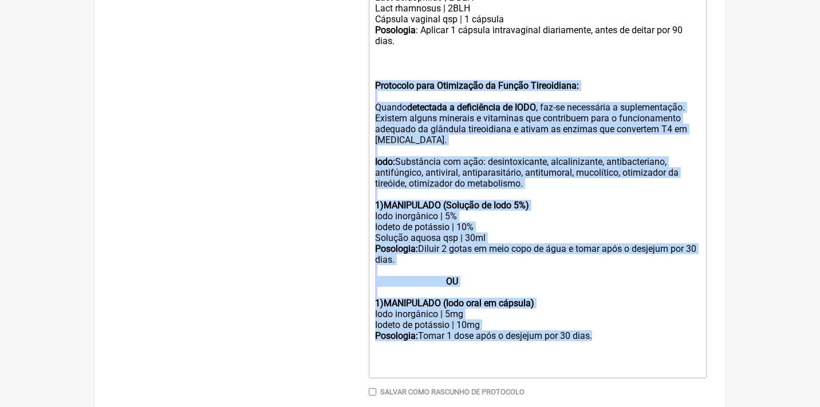
drag, startPoint x: 617, startPoint y: 297, endPoint x: 379, endPoint y: 64, distance: 333.3
click at [375, 60] on trix-editor "Uso Oral por 90 dias: Veículos preferencialmente vegetais, livres de corantes, …" at bounding box center [538, 4] width 338 height 750
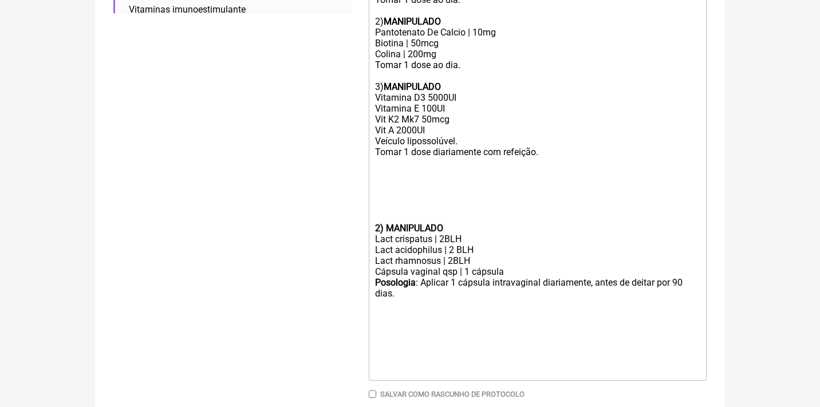
scroll to position [505, 0]
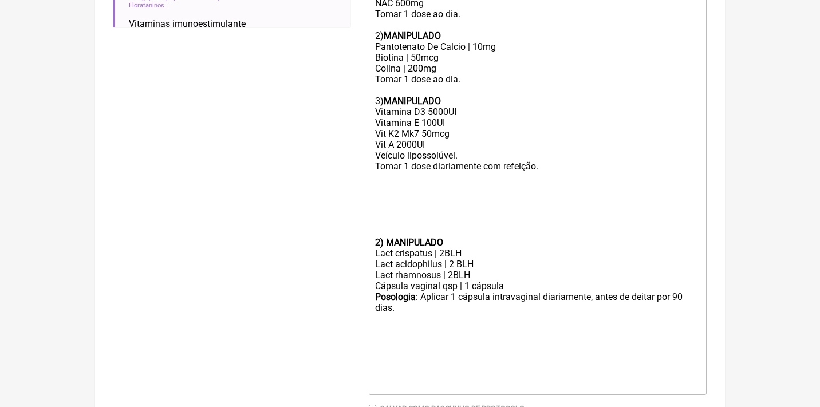
click at [379, 183] on div "2) MANIPULADO" at bounding box center [537, 215] width 325 height 65
paste trix-editor "strong>2)MANIPULADO - Depuração de Halógenos e metais tóxicos<br></strong>Vitam…"
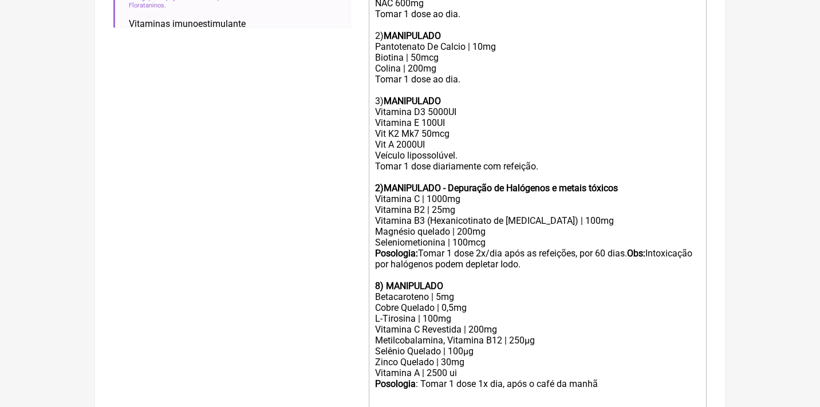
click at [380, 183] on strong "2)MANIPULADO - Depuração de Halógenos e metais tóxicos" at bounding box center [496, 188] width 243 height 11
click at [380, 281] on strong "8) MANIPULADO" at bounding box center [409, 286] width 68 height 11
drag, startPoint x: 460, startPoint y: 278, endPoint x: 355, endPoint y: 277, distance: 104.8
click at [355, 278] on form "Buscar tireoide Protocolos Formulas Medicamentos Industrializados Suplementos /…" at bounding box center [409, 149] width 593 height 1031
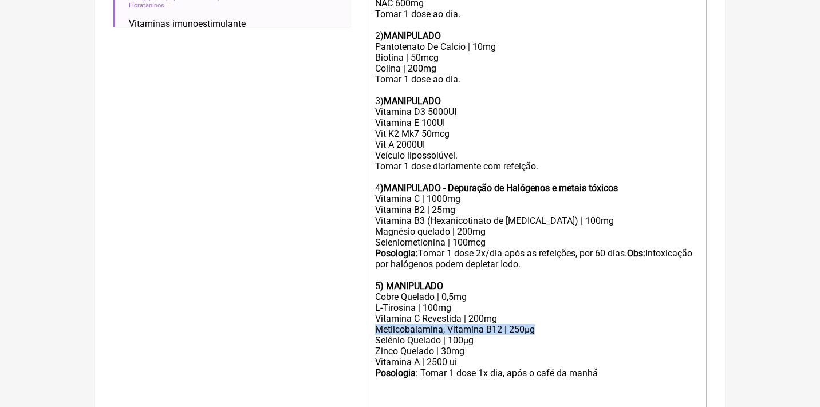
drag, startPoint x: 549, startPoint y: 307, endPoint x: 335, endPoint y: 302, distance: 213.7
click at [337, 304] on form "Buscar tireoide Protocolos Formulas Medicamentos Industrializados Suplementos /…" at bounding box center [409, 144] width 593 height 1020
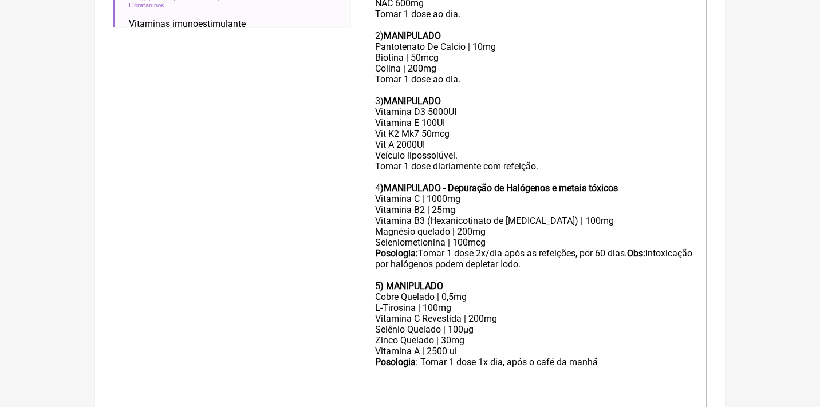
click at [450, 335] on div "Zinco Quelado | 30mg" at bounding box center [537, 340] width 325 height 11
drag, startPoint x: 466, startPoint y: 329, endPoint x: 354, endPoint y: 324, distance: 111.2
click at [354, 324] on form "Buscar tireoide Protocolos Formulas Medicamentos Industrializados Suplementos /…" at bounding box center [409, 138] width 593 height 1009
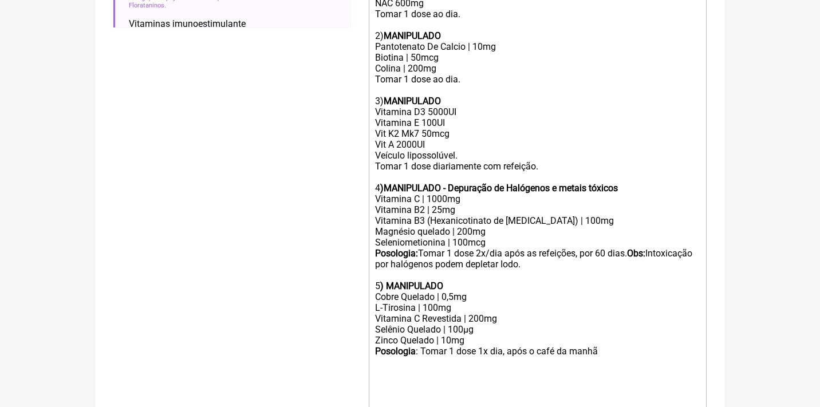
click at [614, 346] on div "Posologia : Tomar 1 dose 1x dia, após o café da manhã ㅤ" at bounding box center [537, 352] width 325 height 12
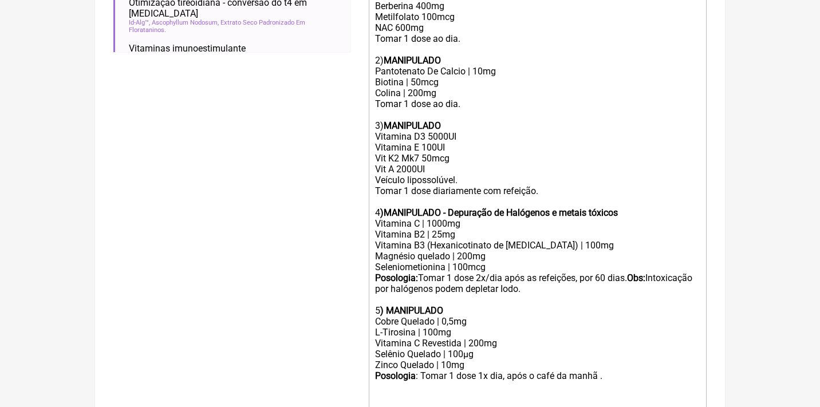
scroll to position [481, 0]
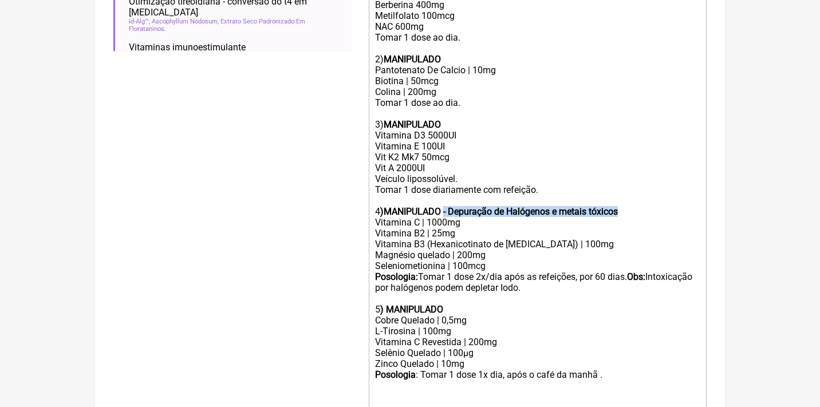
drag, startPoint x: 643, startPoint y: 194, endPoint x: 447, endPoint y: 191, distance: 196.5
click at [448, 206] on div "4 )MANIPULADO - Depuração de Halógenos e metais tóxicos Vitamina C | 1000mg Vit…" at bounding box center [537, 255] width 325 height 98
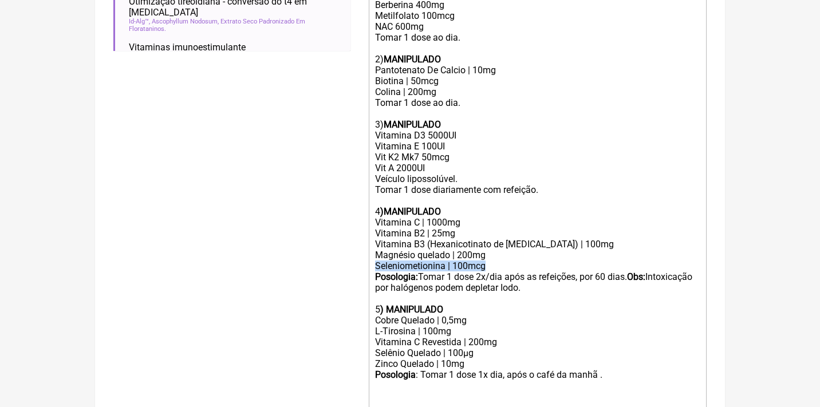
drag, startPoint x: 493, startPoint y: 245, endPoint x: 364, endPoint y: 248, distance: 128.3
click at [364, 248] on form "Buscar tireoide Protocolos Formulas Medicamentos Industrializados Suplementos /…" at bounding box center [409, 156] width 593 height 997
click at [449, 326] on div "L-Tirosina | 100mg" at bounding box center [537, 331] width 325 height 11
drag, startPoint x: 482, startPoint y: 333, endPoint x: 364, endPoint y: 331, distance: 118.0
click at [367, 333] on form "Buscar tireoide Protocolos Formulas Medicamentos Industrializados Suplementos /…" at bounding box center [409, 156] width 593 height 997
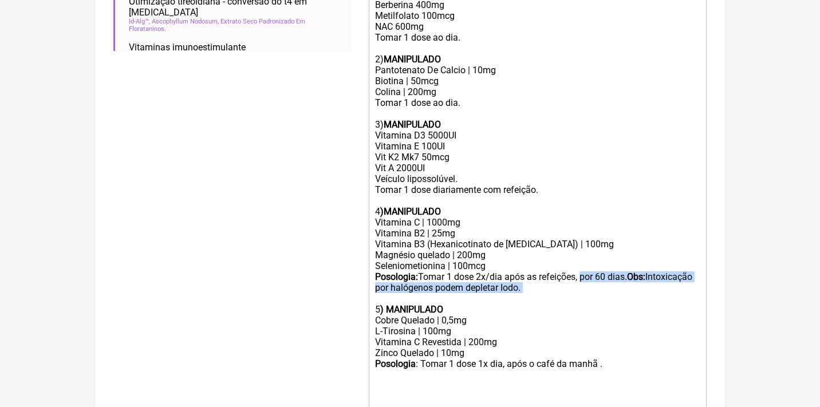
drag, startPoint x: 587, startPoint y: 259, endPoint x: 609, endPoint y: 273, distance: 26.0
click at [609, 273] on div "4 )MANIPULADO Vitamina C | 1000mg Vitamina B2 | 25mg Vitamina B3 (Hexanicotinat…" at bounding box center [537, 255] width 325 height 98
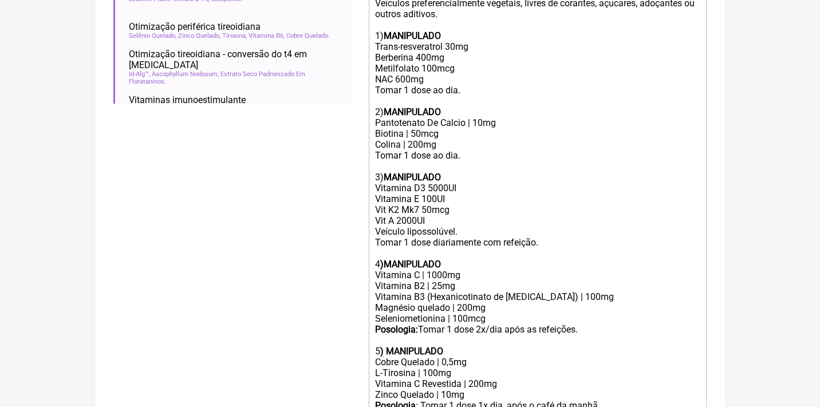
scroll to position [428, 0]
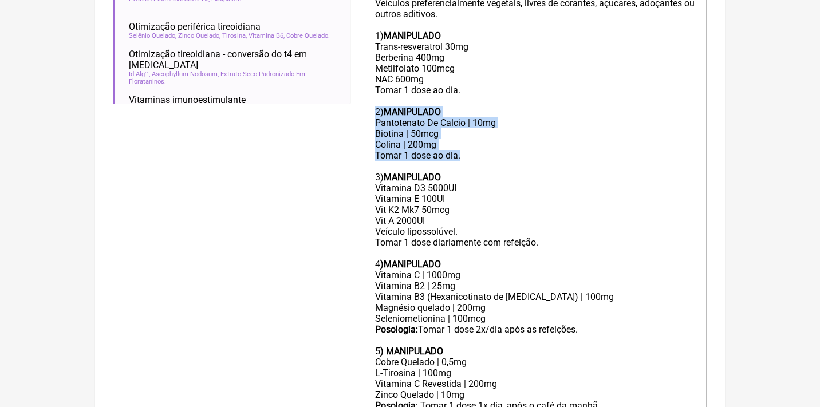
drag, startPoint x: 478, startPoint y: 148, endPoint x: 365, endPoint y: 101, distance: 122.2
click at [365, 101] on form "Buscar tireoide Protocolos Formulas Medicamentos Industrializados Suplementos /…" at bounding box center [409, 197] width 593 height 975
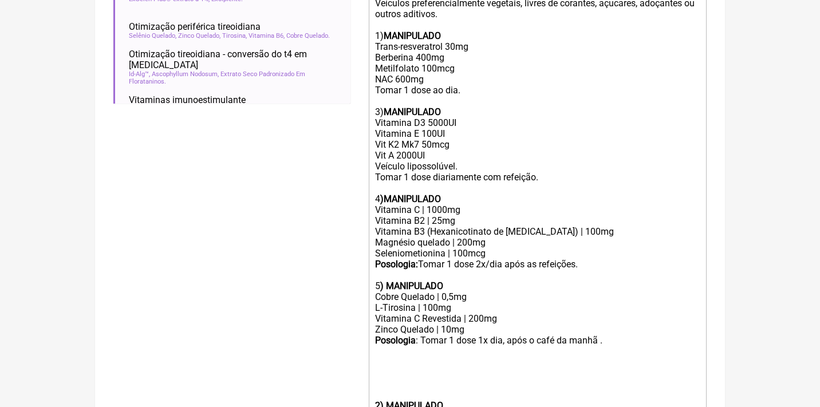
click at [377, 105] on div "3) MANIPULADO Vitamina D3 5000UI Vitamina E 100UI Vit K2 Mk7 50mcg Vit A 2000UI…" at bounding box center [537, 145] width 325 height 98
click at [377, 194] on div "4 )MANIPULADO Vitamina C | 1000mg Vitamina B2 | 25mg Vitamina B3 (Hexanicotinat…" at bounding box center [537, 237] width 325 height 87
click at [377, 281] on div "5 ) MANIPULADO" at bounding box center [537, 286] width 325 height 11
click at [612, 346] on div "2) MANIPULADO" at bounding box center [537, 378] width 325 height 65
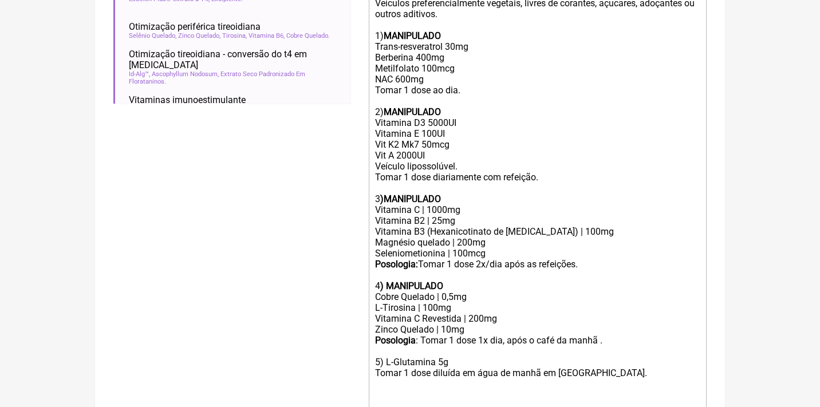
scroll to position [531, 0]
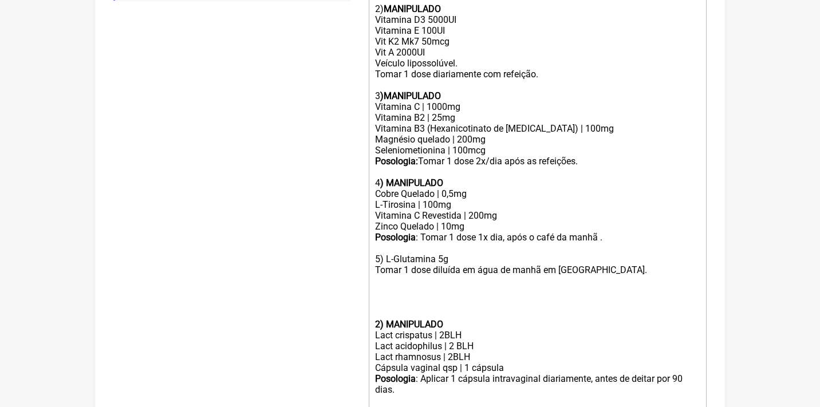
click at [391, 280] on div "5) L-Glutamina 5g Tomar 1 dose diluída em água de manhã em jejum. 2) MANIPULADO" at bounding box center [537, 286] width 325 height 87
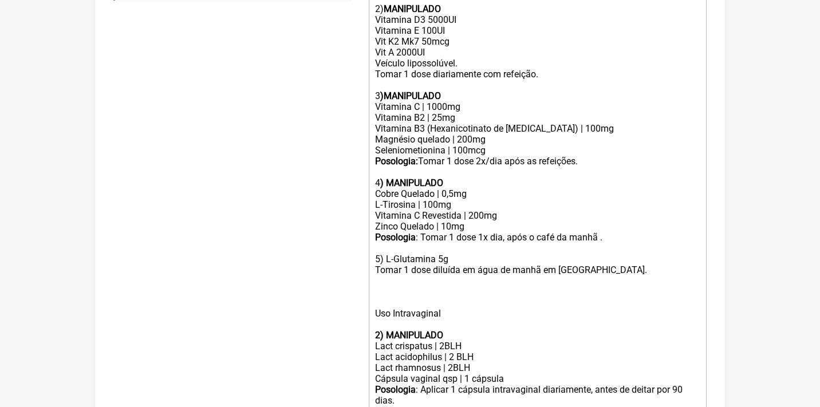
click at [380, 330] on strong "2) MANIPULADO" at bounding box center [409, 335] width 68 height 11
click at [452, 291] on div "5) L-Glutamina 5g Tomar 1 dose diluída em água de manhã em jejum. Uso Intravagi…" at bounding box center [537, 292] width 325 height 98
click at [467, 288] on div "5) L-Glutamina 5g Tomar 1 dose diluída em água de manhã em jejum. Uso Intravagi…" at bounding box center [537, 292] width 325 height 98
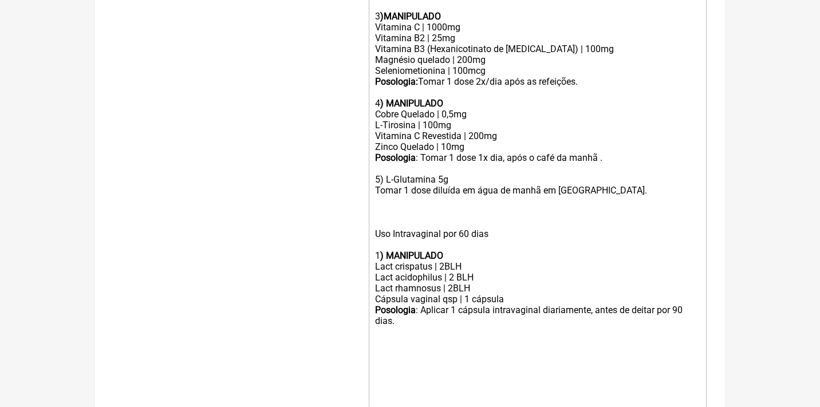
scroll to position [583, 0]
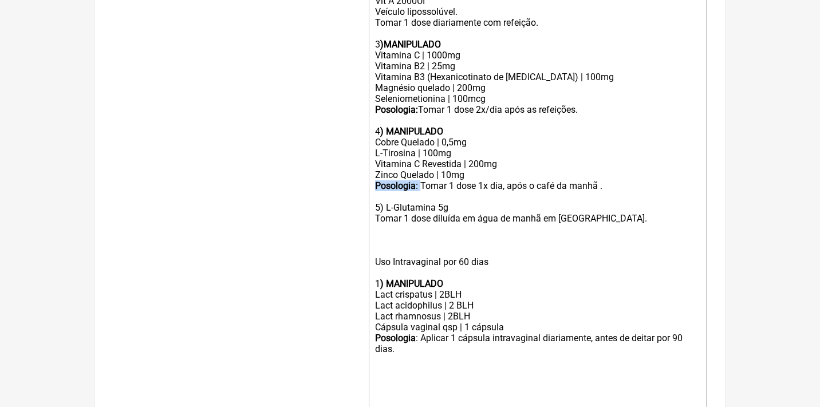
drag, startPoint x: 424, startPoint y: 165, endPoint x: 309, endPoint y: 160, distance: 115.2
click at [312, 162] on form "Buscar tireoide Protocolos Formulas Medicamentos Industrializados Suplementos /…" at bounding box center [409, 27] width 593 height 943
copy div "Posologia :"
click at [375, 197] on div "5) L-Glutamina 5g Tomar 1 dose diluída em água de manhã em jejum. Uso Intravagi…" at bounding box center [537, 240] width 325 height 98
paste trix-editor "<strong>Posologia</strong>:&nbsp;"
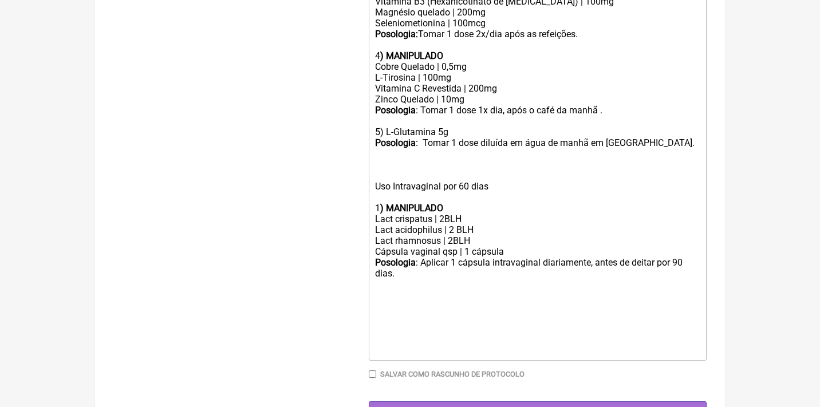
scroll to position [658, 0]
click at [514, 402] on div "Gerar" at bounding box center [538, 412] width 338 height 21
click at [483, 258] on div "Posologia : Aplicar 1 cápsula intravaginal diariamente, antes de deitar por 90 …" at bounding box center [537, 275] width 325 height 34
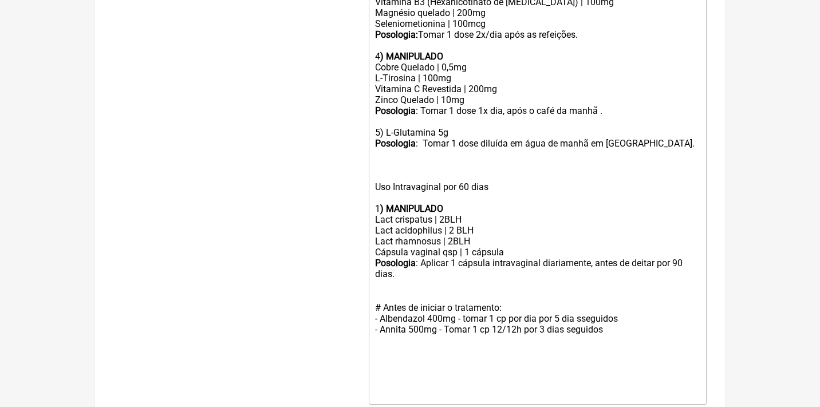
click at [471, 284] on div "Posologia : Aplicar 1 cápsula intravaginal diariamente, antes de deitar por 90 …" at bounding box center [537, 296] width 325 height 77
click at [596, 285] on div "Posologia : Aplicar 1 cápsula intravaginal diariamente, antes de deitar por 90 …" at bounding box center [537, 296] width 325 height 77
type trix-editor "<lor>Ips Dolo sit 26 amet:<co><ad>Elitsedd eiusmodtemporinci utlabore, etdolo m…"
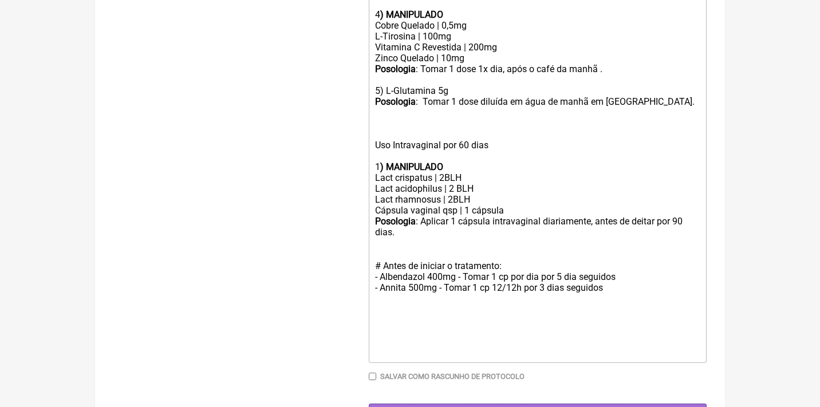
scroll to position [699, 0]
click at [567, 404] on input "Gerar" at bounding box center [538, 414] width 338 height 21
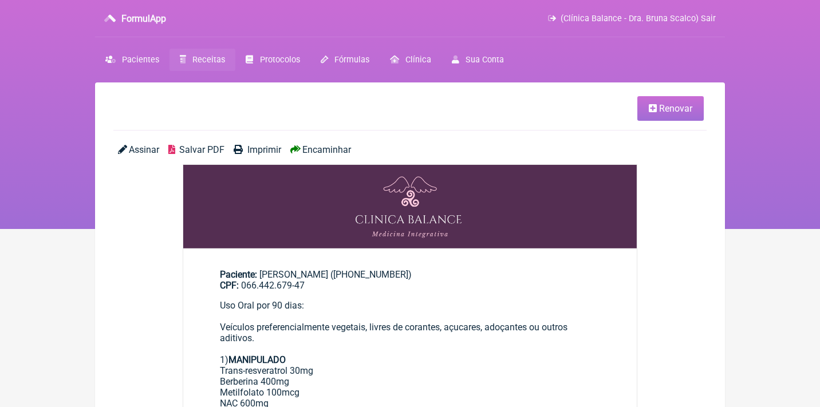
click at [141, 151] on span "Assinar" at bounding box center [144, 149] width 30 height 11
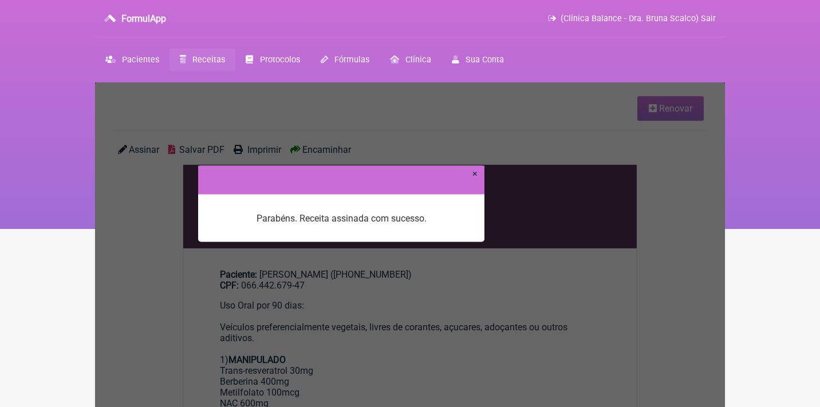
click at [471, 174] on div at bounding box center [341, 180] width 286 height 29
click at [475, 174] on link "×" at bounding box center [474, 173] width 5 height 11
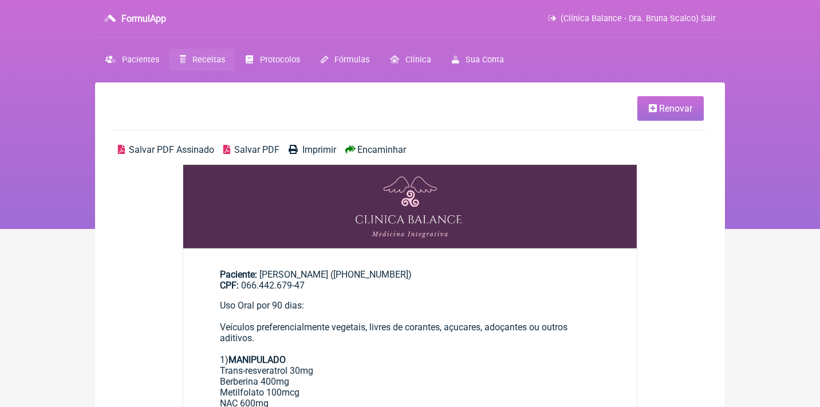
click at [203, 151] on span "Salvar PDF Assinado" at bounding box center [171, 149] width 85 height 11
click at [654, 104] on icon at bounding box center [653, 108] width 8 height 9
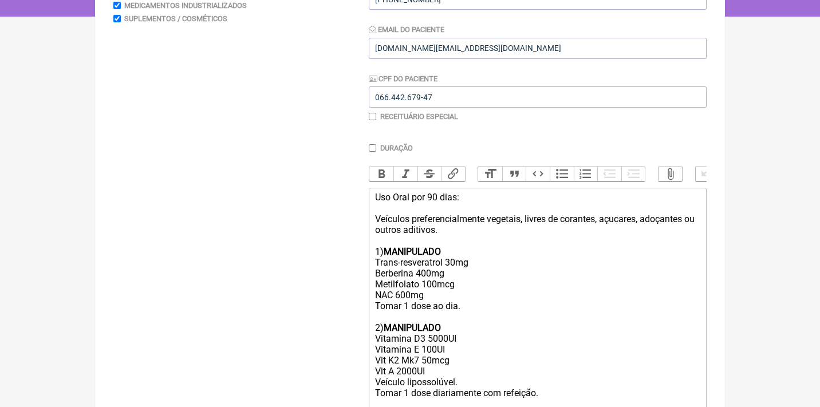
scroll to position [220, 0]
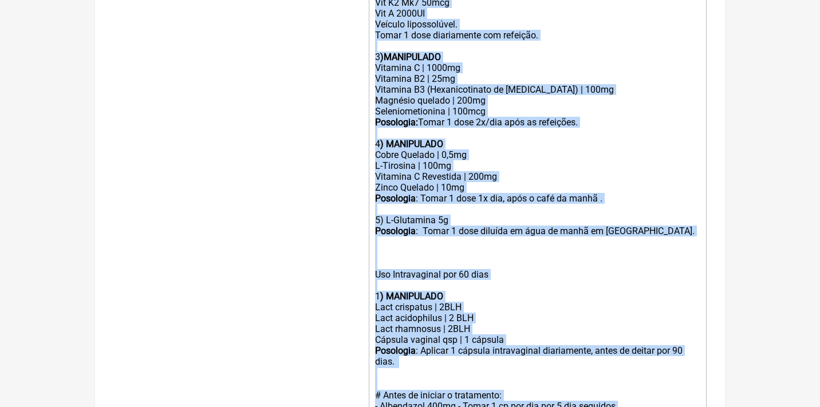
drag, startPoint x: 377, startPoint y: 186, endPoint x: 436, endPoint y: 451, distance: 271.6
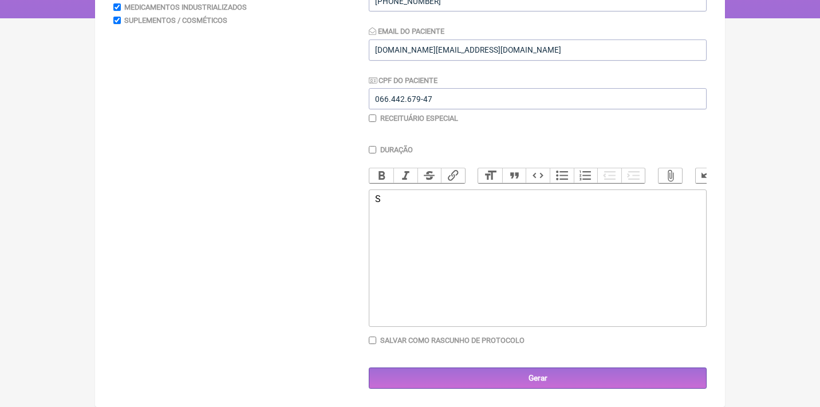
scroll to position [204, 0]
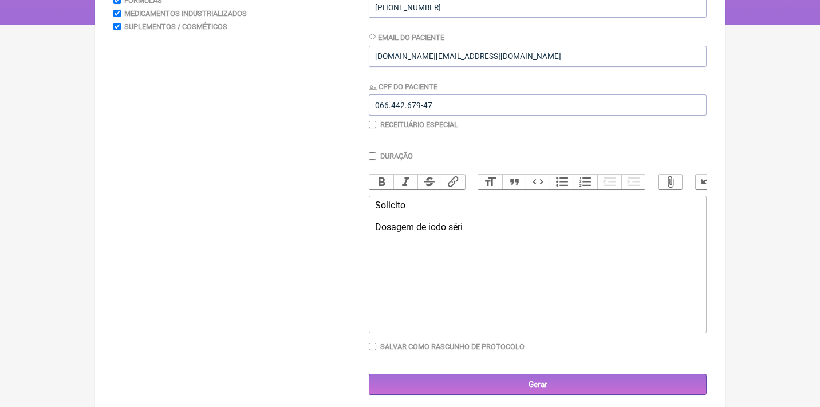
type trix-editor "<div>Solicito<br><br>Dosagem de iodo sérico</div>"
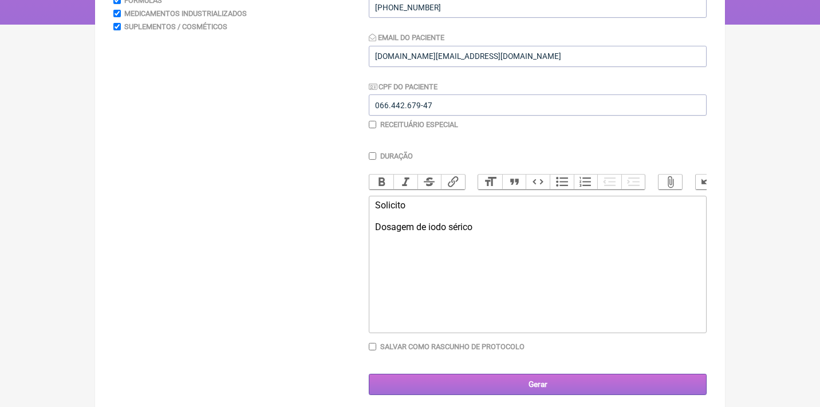
click at [548, 377] on input "Gerar" at bounding box center [538, 384] width 338 height 21
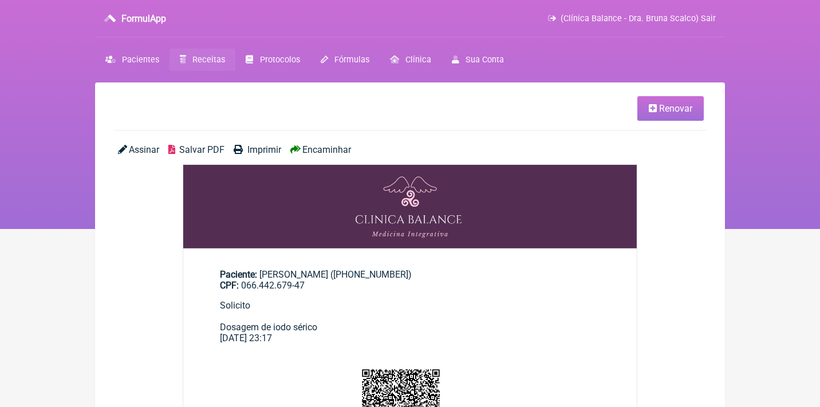
click at [147, 145] on span "Assinar" at bounding box center [144, 149] width 30 height 11
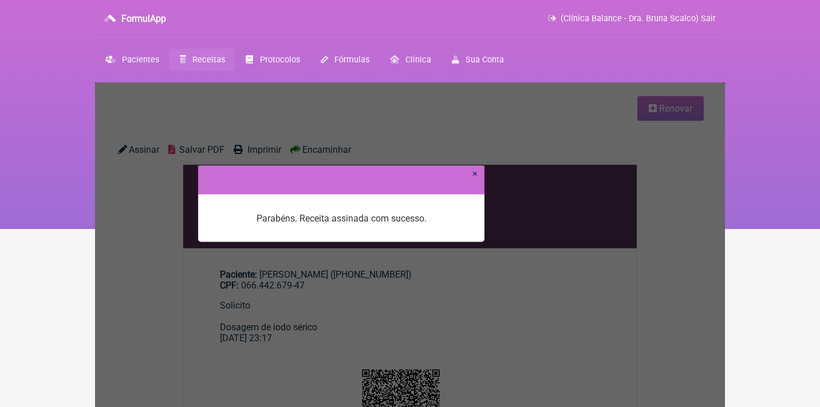
click at [476, 176] on link "×" at bounding box center [474, 173] width 5 height 11
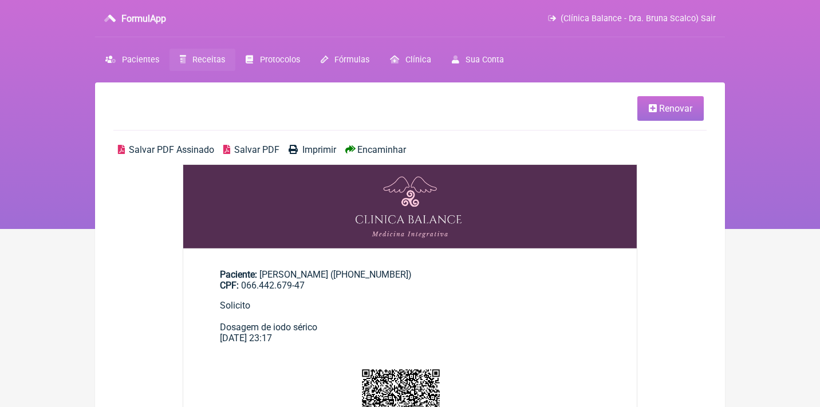
click at [188, 148] on span "Salvar PDF Assinado" at bounding box center [171, 149] width 85 height 11
click at [672, 105] on span "Renovar" at bounding box center [675, 108] width 33 height 11
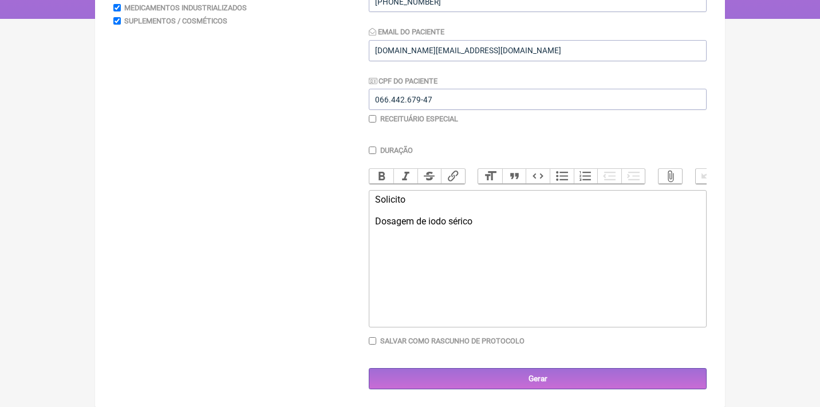
scroll to position [210, 0]
click at [463, 219] on div "Solicito Dosagem de iodo sérico" at bounding box center [537, 211] width 325 height 33
type trix-editor "<div>Solicito<br><br>Dosagem de iodo urinário</div>"
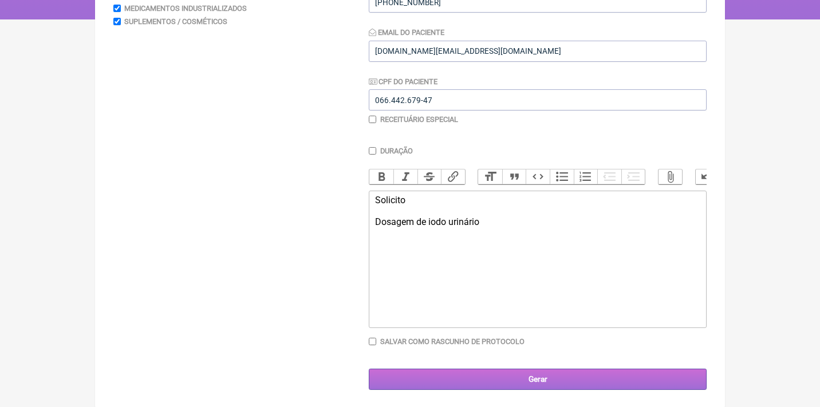
click at [522, 375] on input "Gerar" at bounding box center [538, 379] width 338 height 21
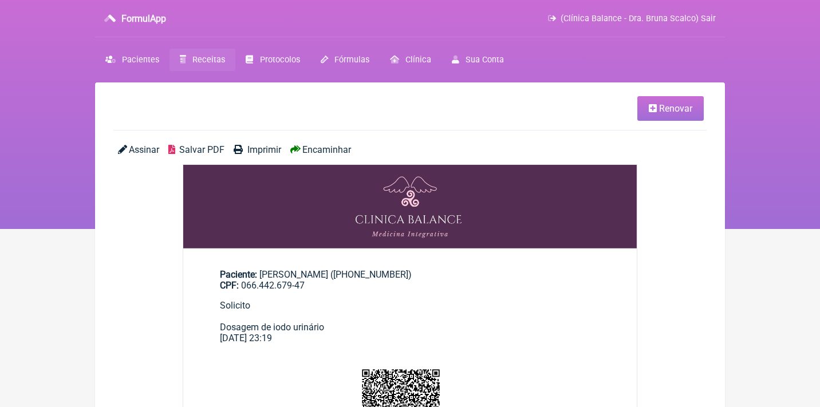
click at [149, 147] on span "Assinar" at bounding box center [144, 149] width 30 height 11
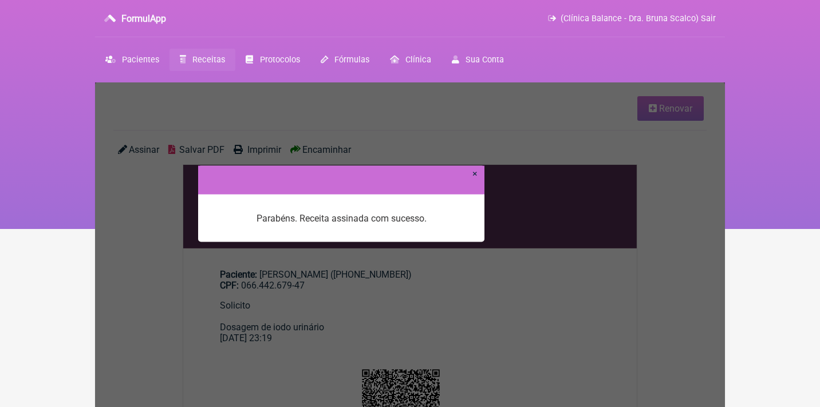
click at [474, 173] on link "×" at bounding box center [474, 173] width 5 height 11
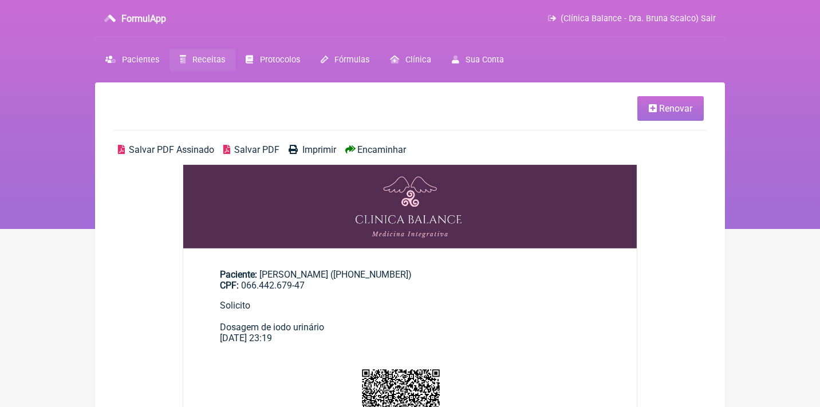
click at [191, 147] on span "Salvar PDF Assinado" at bounding box center [171, 149] width 85 height 11
click at [213, 59] on span "Receitas" at bounding box center [208, 60] width 33 height 10
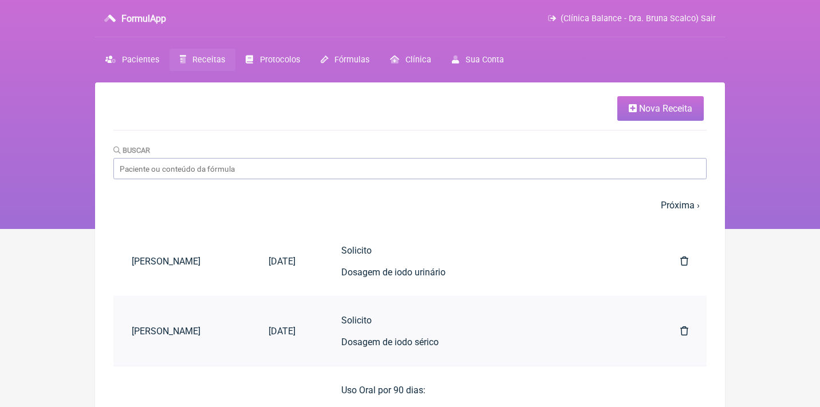
click at [686, 328] on icon at bounding box center [684, 330] width 8 height 9
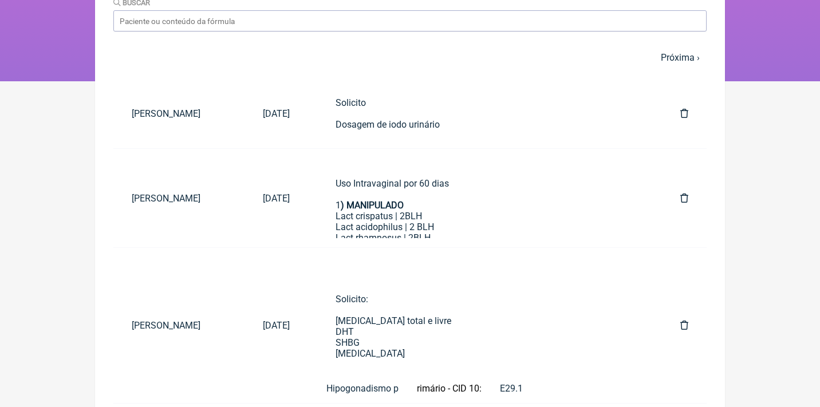
scroll to position [144, 0]
